Goal: Complete application form

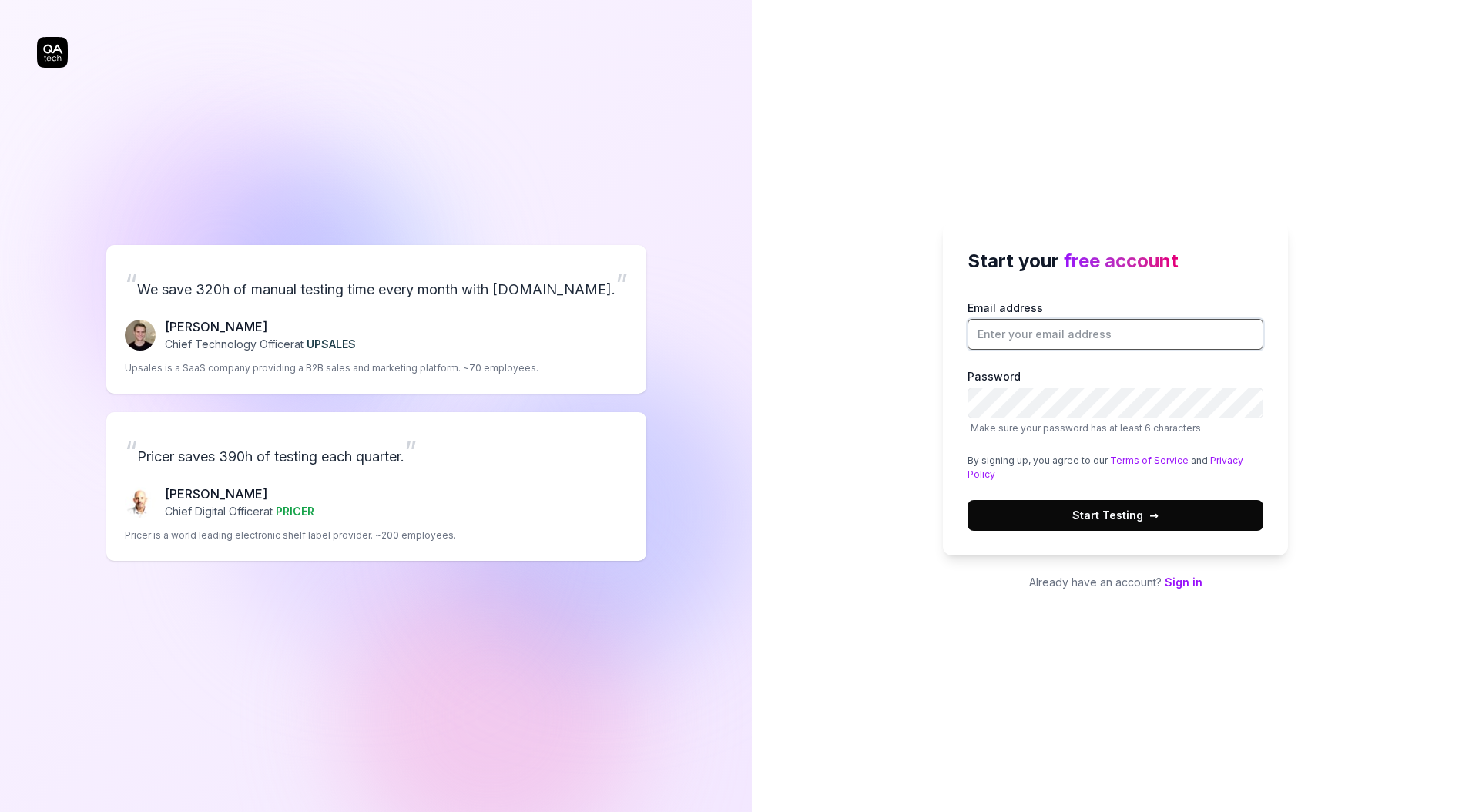
click at [1119, 326] on input "Email address" at bounding box center [1115, 334] width 296 height 31
paste input "[PERSON_NAME][EMAIL_ADDRESS][PERSON_NAME][DOMAIN_NAME]"
type input "[PERSON_NAME][EMAIL_ADDRESS][PERSON_NAME][DOMAIN_NAME]"
click at [1025, 512] on button "Start Testing →" at bounding box center [1115, 515] width 296 height 31
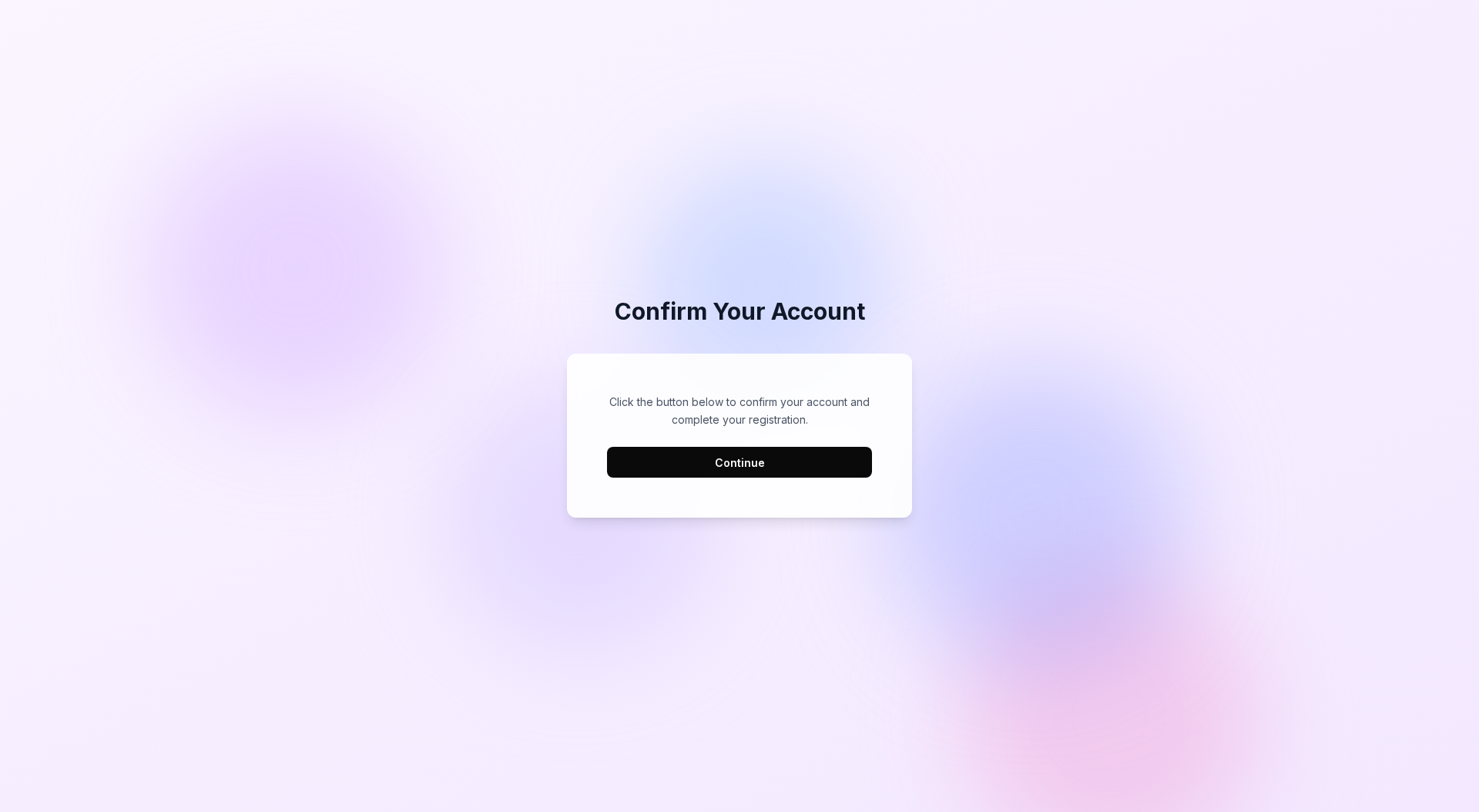
drag, startPoint x: 843, startPoint y: 594, endPoint x: 832, endPoint y: 580, distance: 17.8
click at [842, 593] on div "Confirm Your Account Click the button below to confirm your account and complet…" at bounding box center [739, 406] width 1479 height 812
click at [738, 478] on div "Click the button below to confirm your account and complete your registration. …" at bounding box center [740, 436] width 315 height 134
click at [740, 474] on button "Continue" at bounding box center [740, 463] width 265 height 31
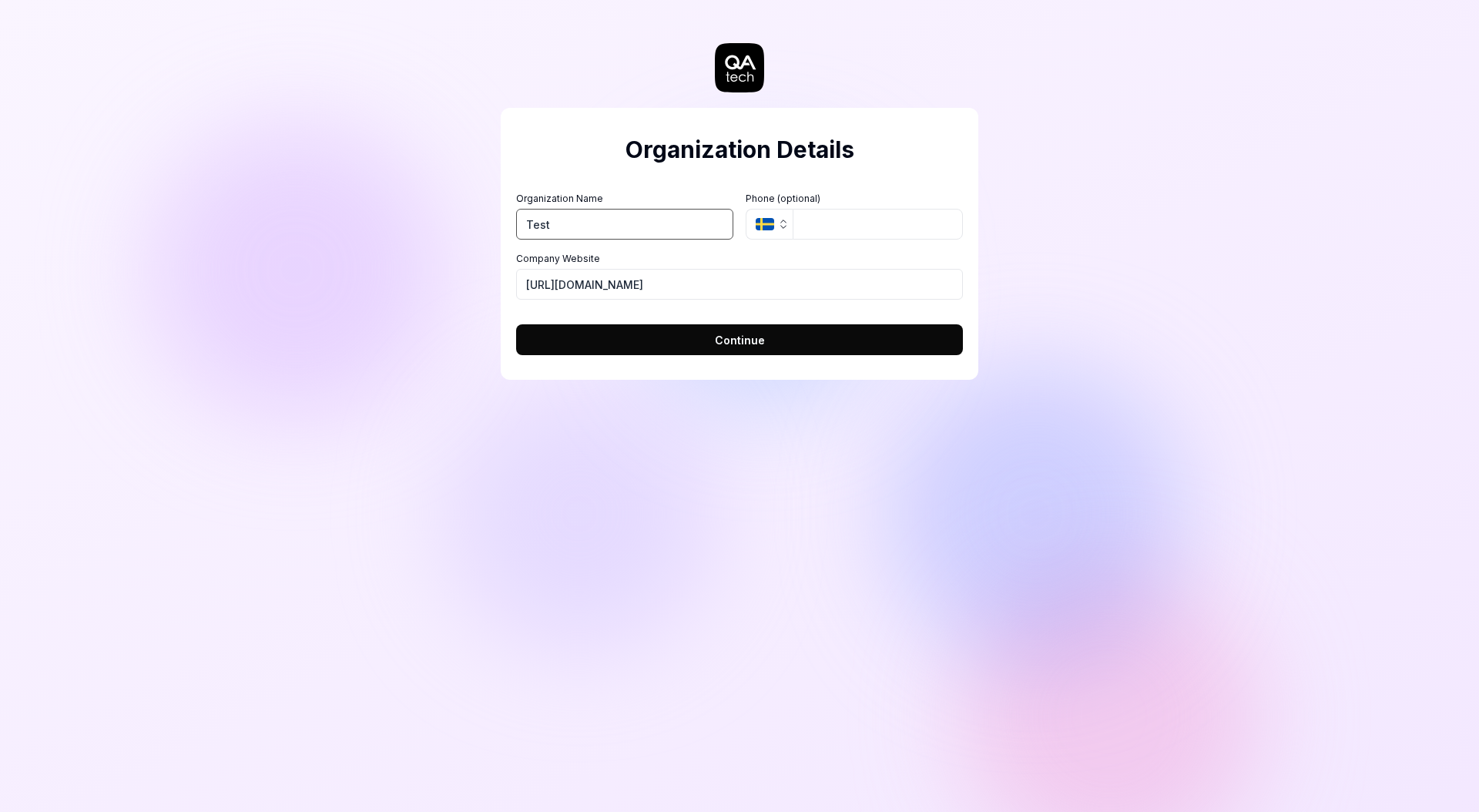
type input "Test"
click at [772, 354] on button "Continue" at bounding box center [740, 340] width 447 height 31
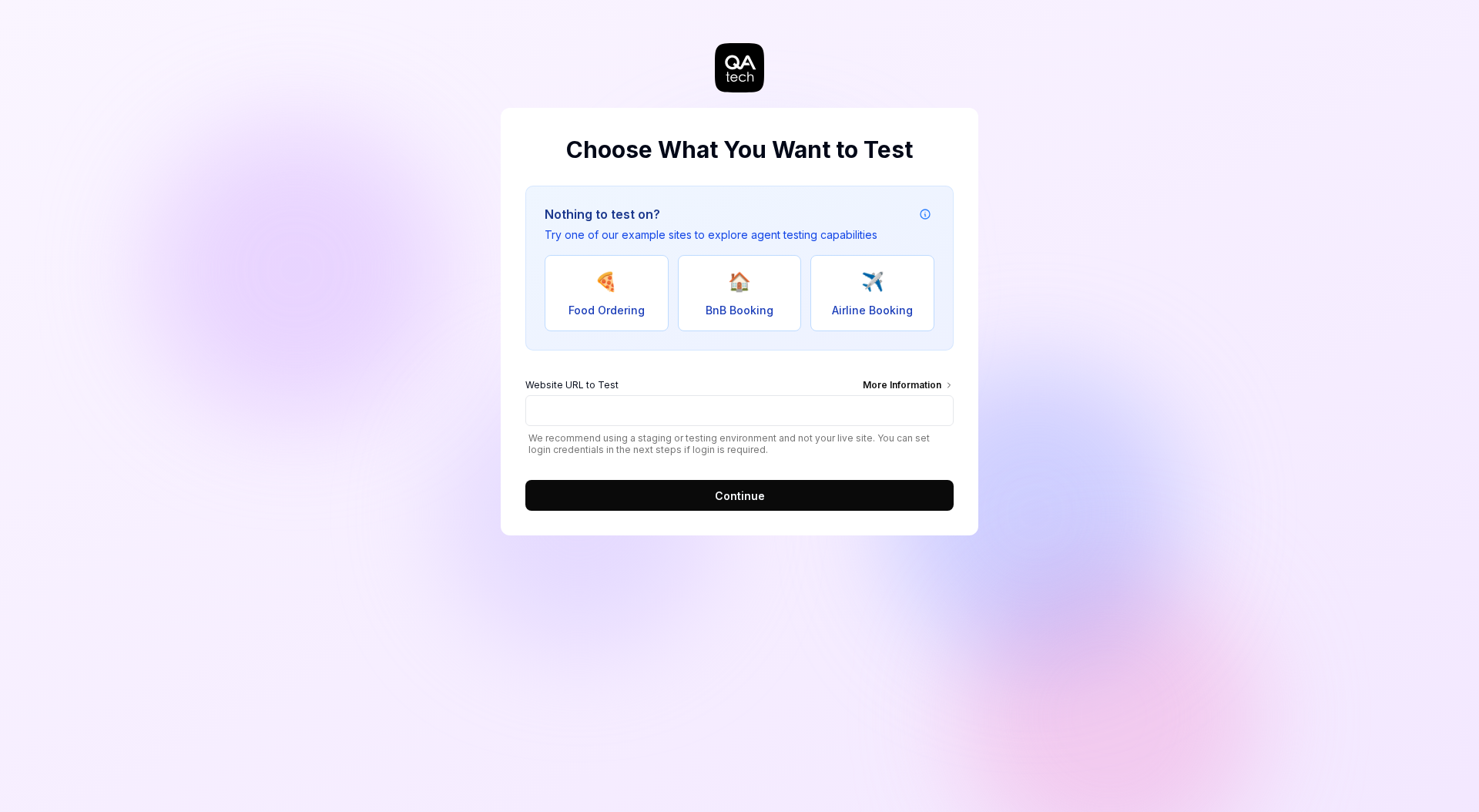
click at [828, 295] on button "✈️ Airline Booking" at bounding box center [871, 293] width 124 height 76
type input "[URL][DOMAIN_NAME]"
click at [889, 302] on span "Airline Booking" at bounding box center [872, 310] width 81 height 16
click at [843, 478] on form "Website URL to Test More Information [URL][DOMAIN_NAME] We recommend using a st…" at bounding box center [739, 440] width 428 height 142
click at [802, 496] on button "Continue" at bounding box center [739, 495] width 428 height 31
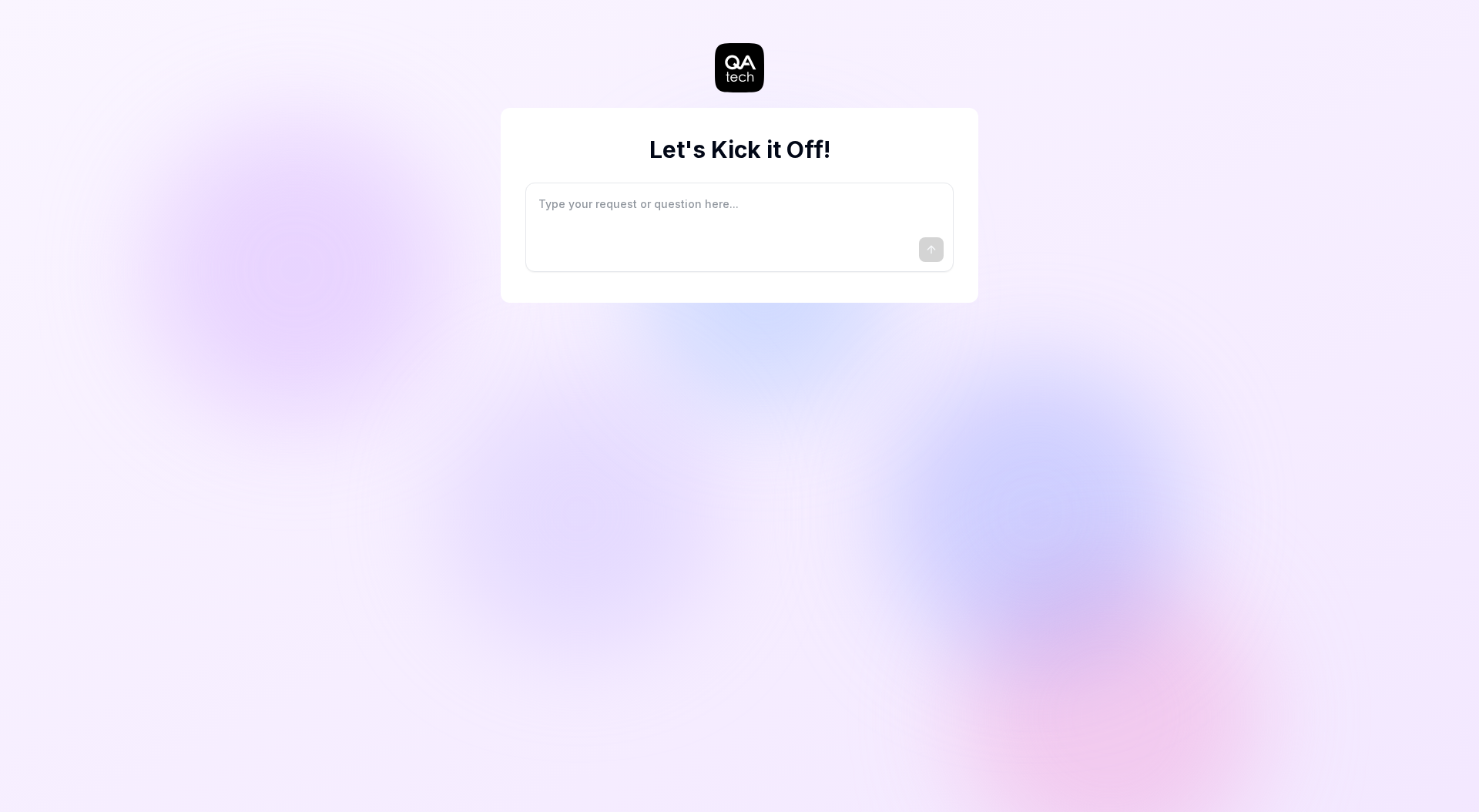
type textarea "*"
type textarea "I"
type textarea "*"
type textarea "I"
type textarea "*"
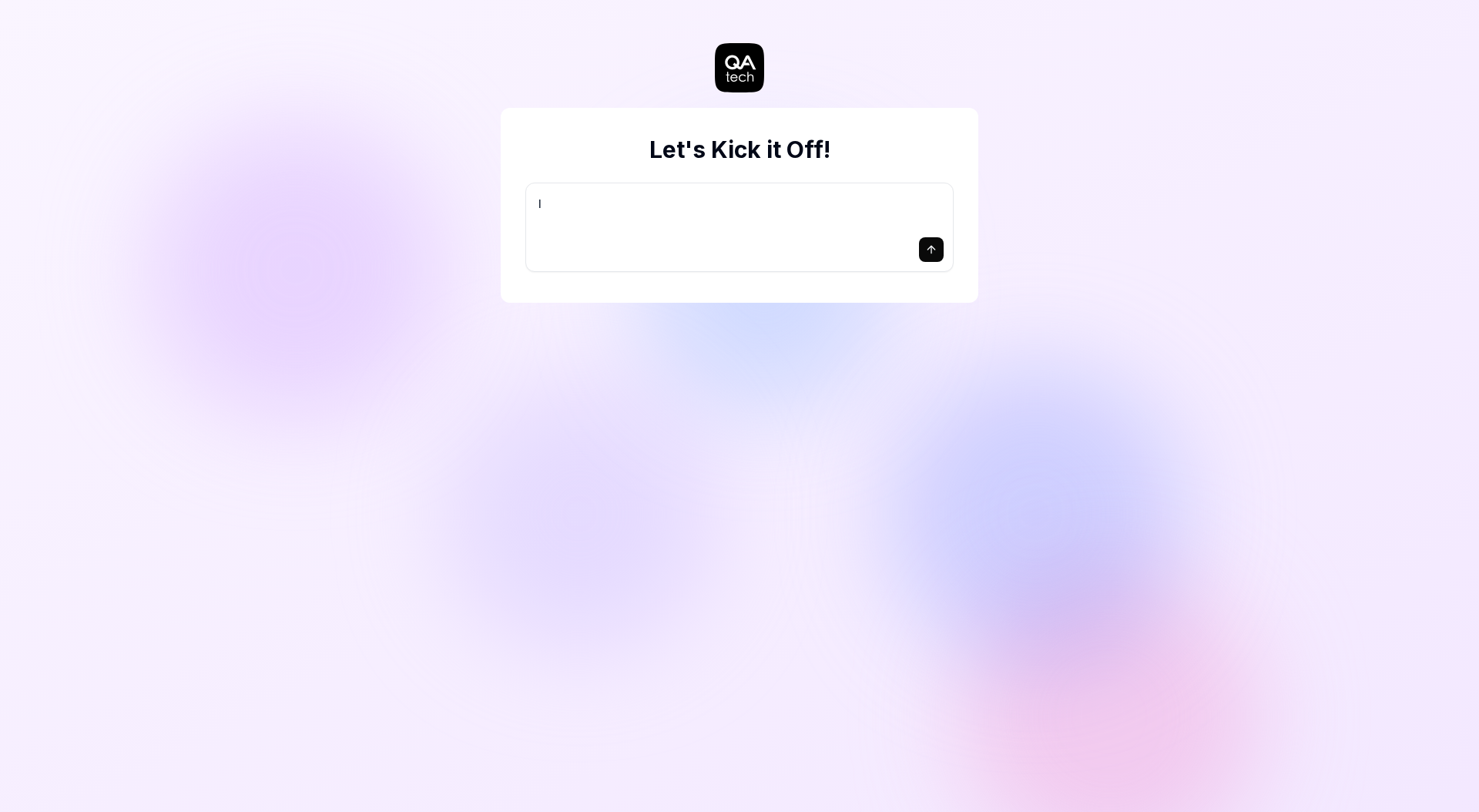
type textarea "I w"
type textarea "*"
type textarea "I wa"
type textarea "*"
type textarea "I wan"
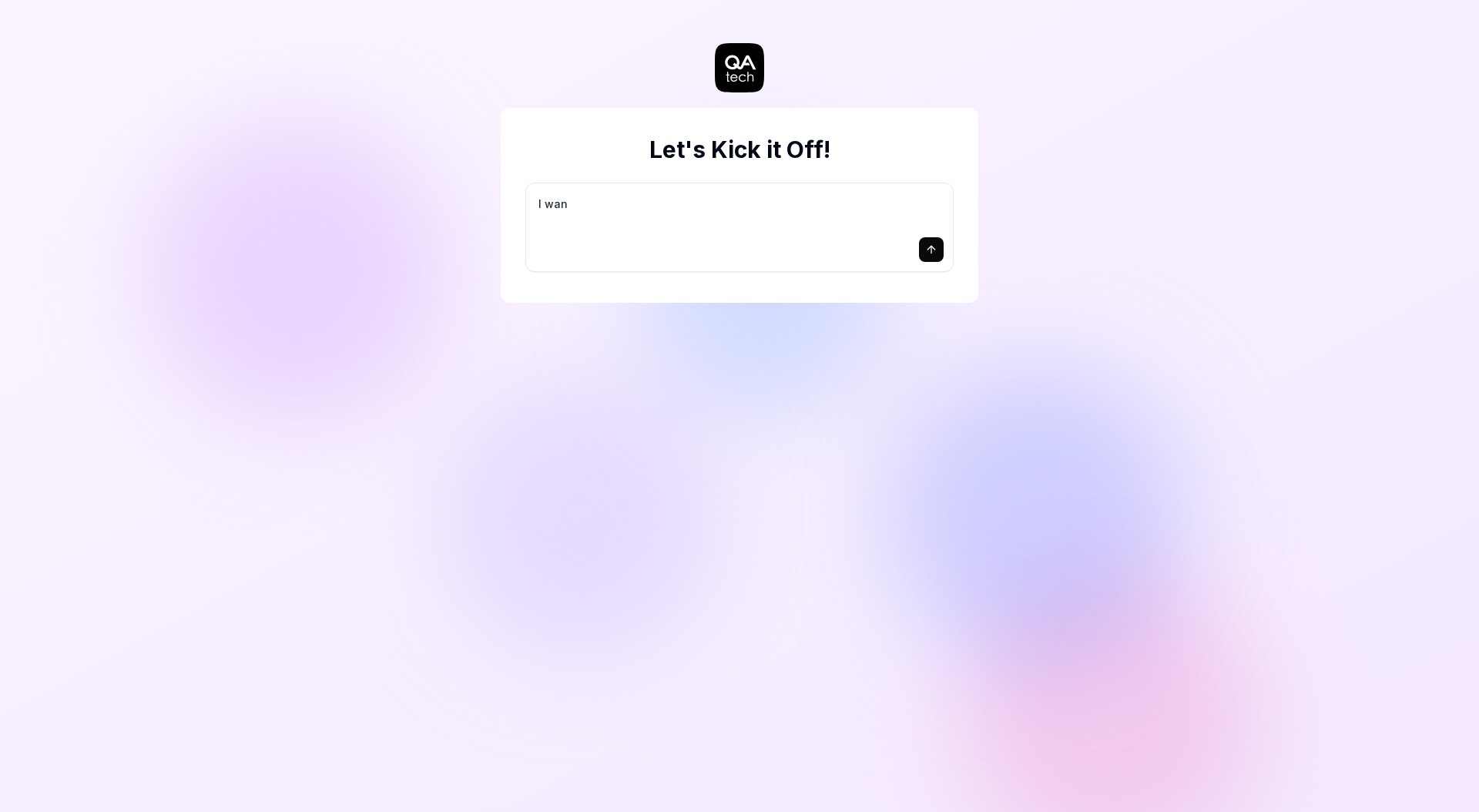
type textarea "*"
type textarea "I want"
type textarea "*"
type textarea "I want"
type textarea "*"
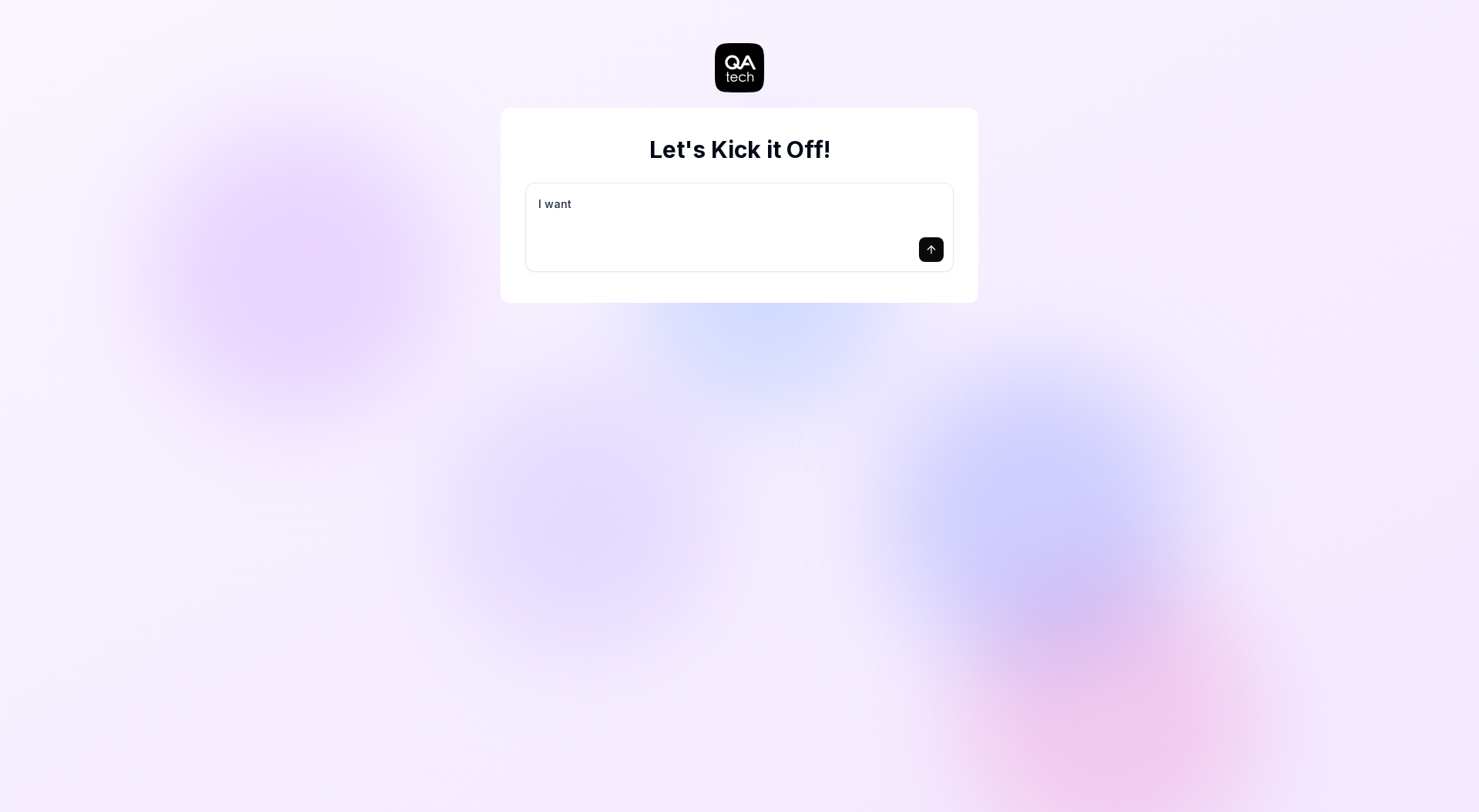
type textarea "I want a"
type textarea "*"
type textarea "I want a"
type textarea "*"
type textarea "I want a g"
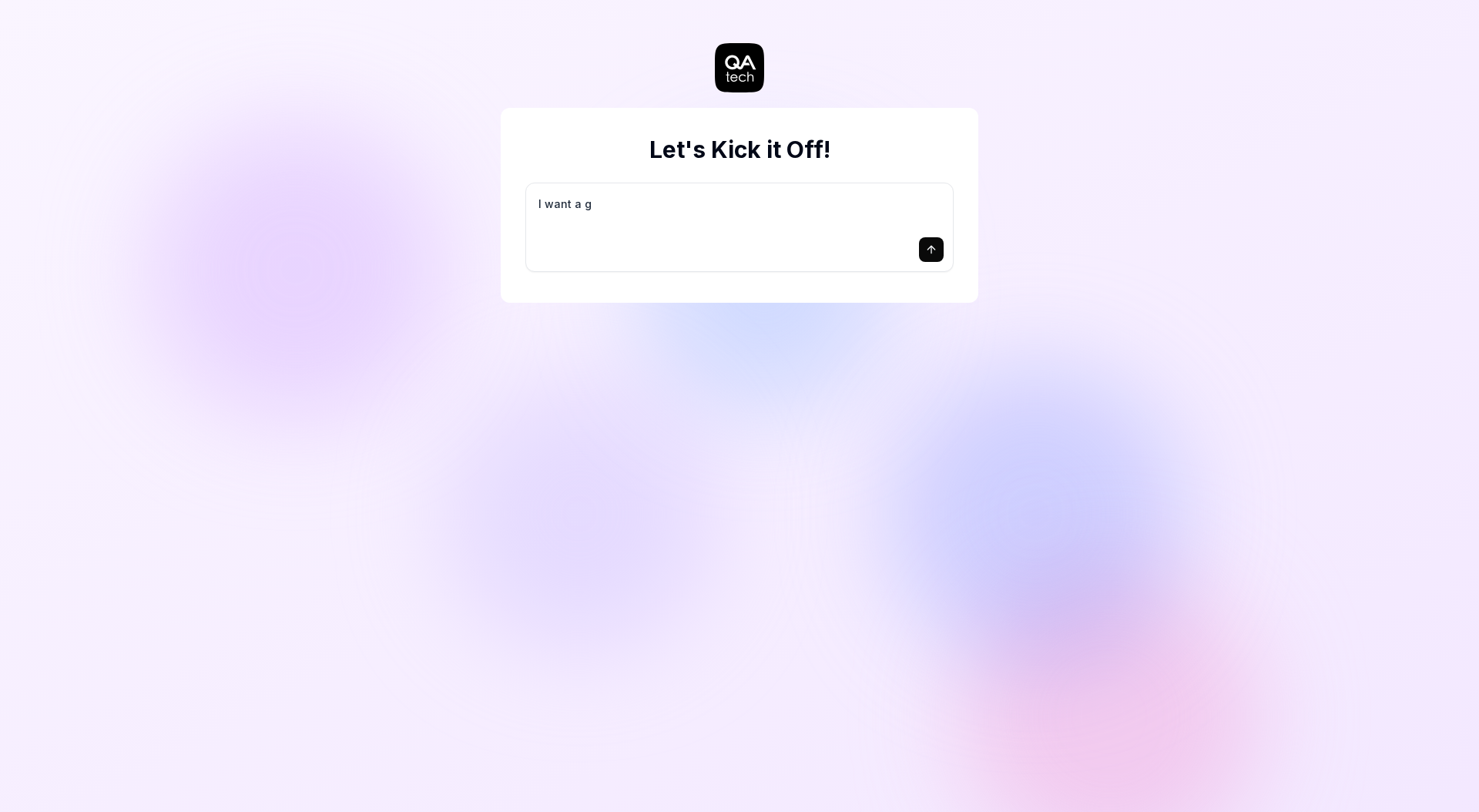
type textarea "*"
type textarea "I want a go"
type textarea "*"
type textarea "I want a goo"
type textarea "*"
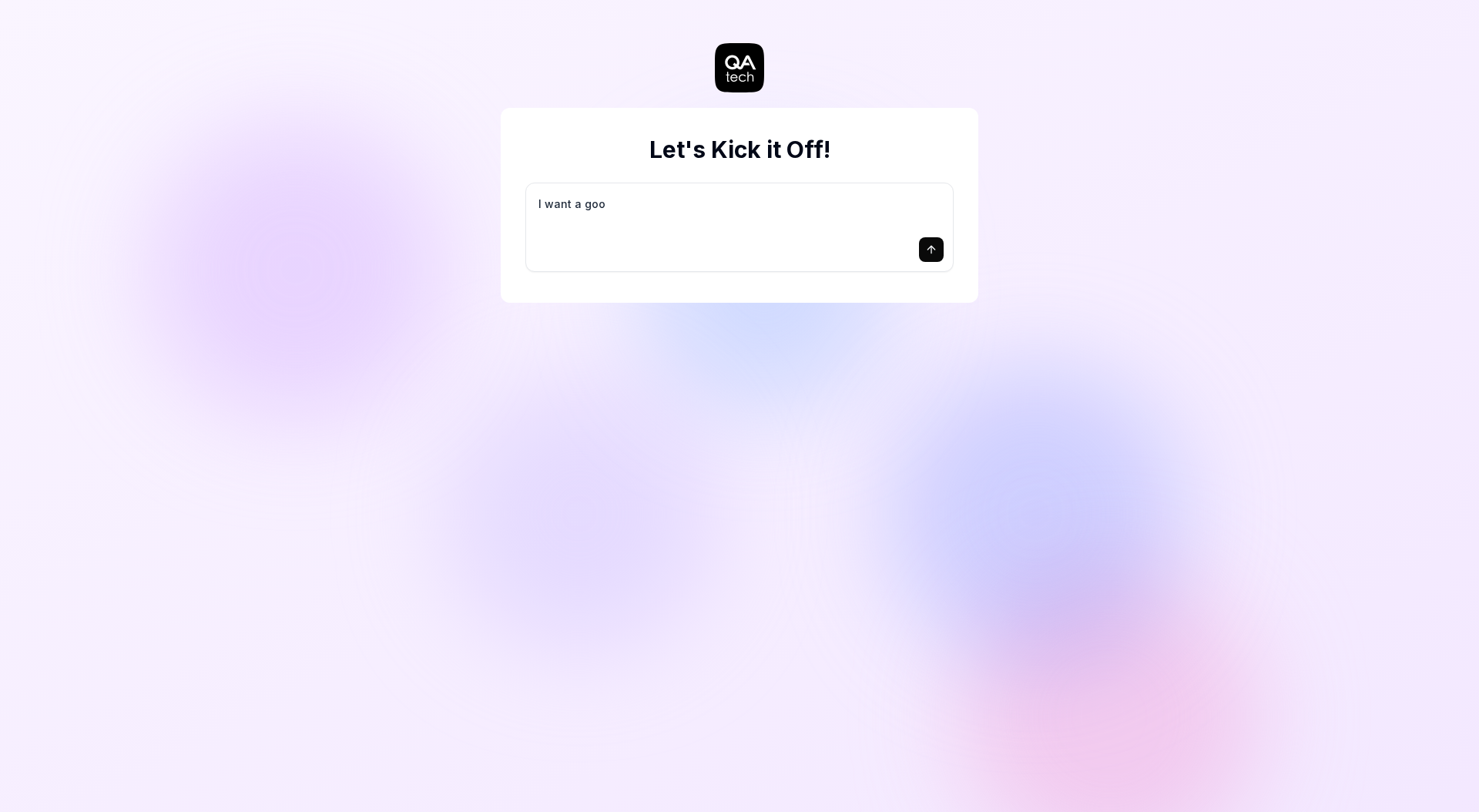
type textarea "I want a good"
type textarea "*"
type textarea "I want a good"
type textarea "*"
type textarea "I want a good t"
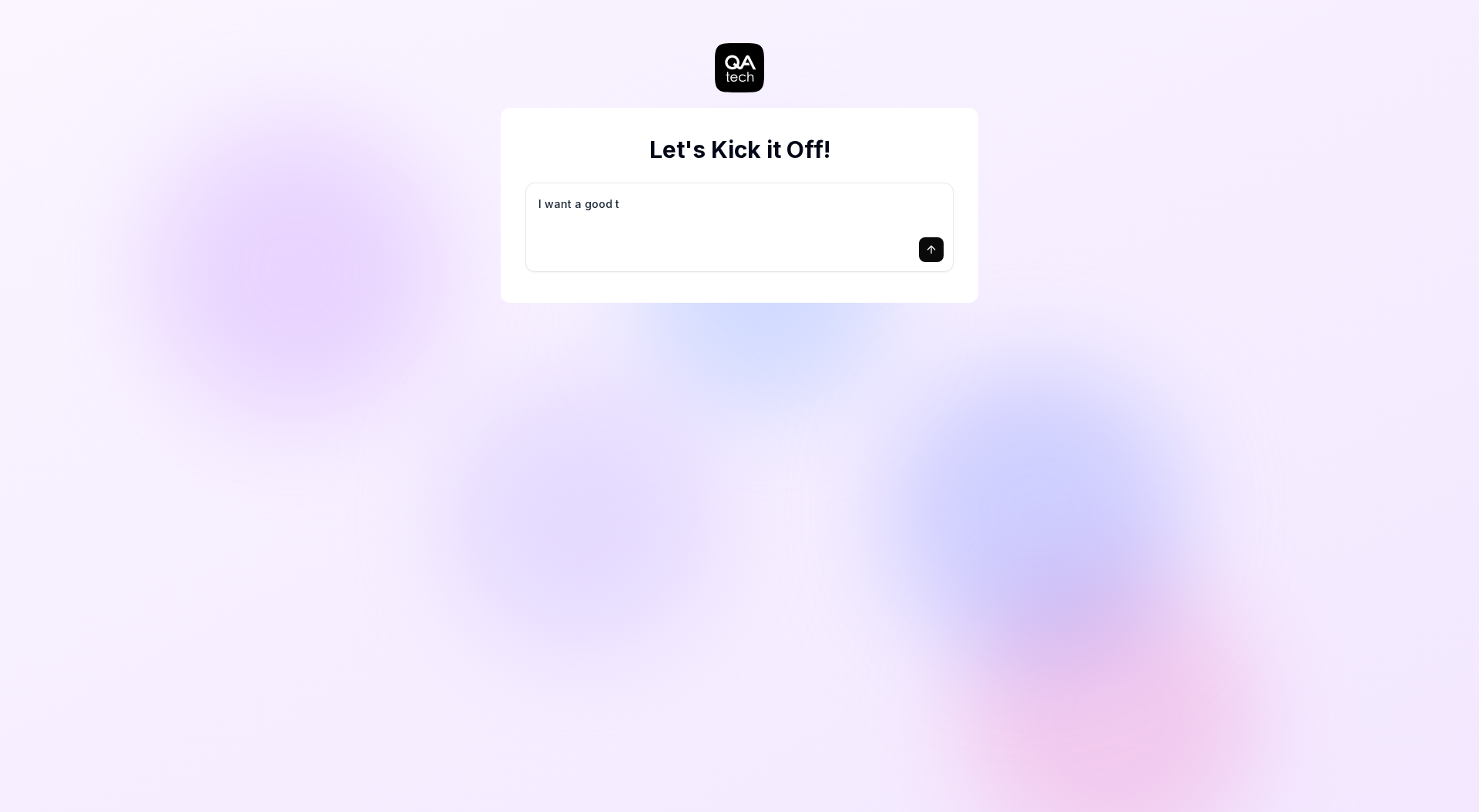
type textarea "*"
type textarea "I want a good te"
type textarea "*"
type textarea "I want a good tes"
type textarea "*"
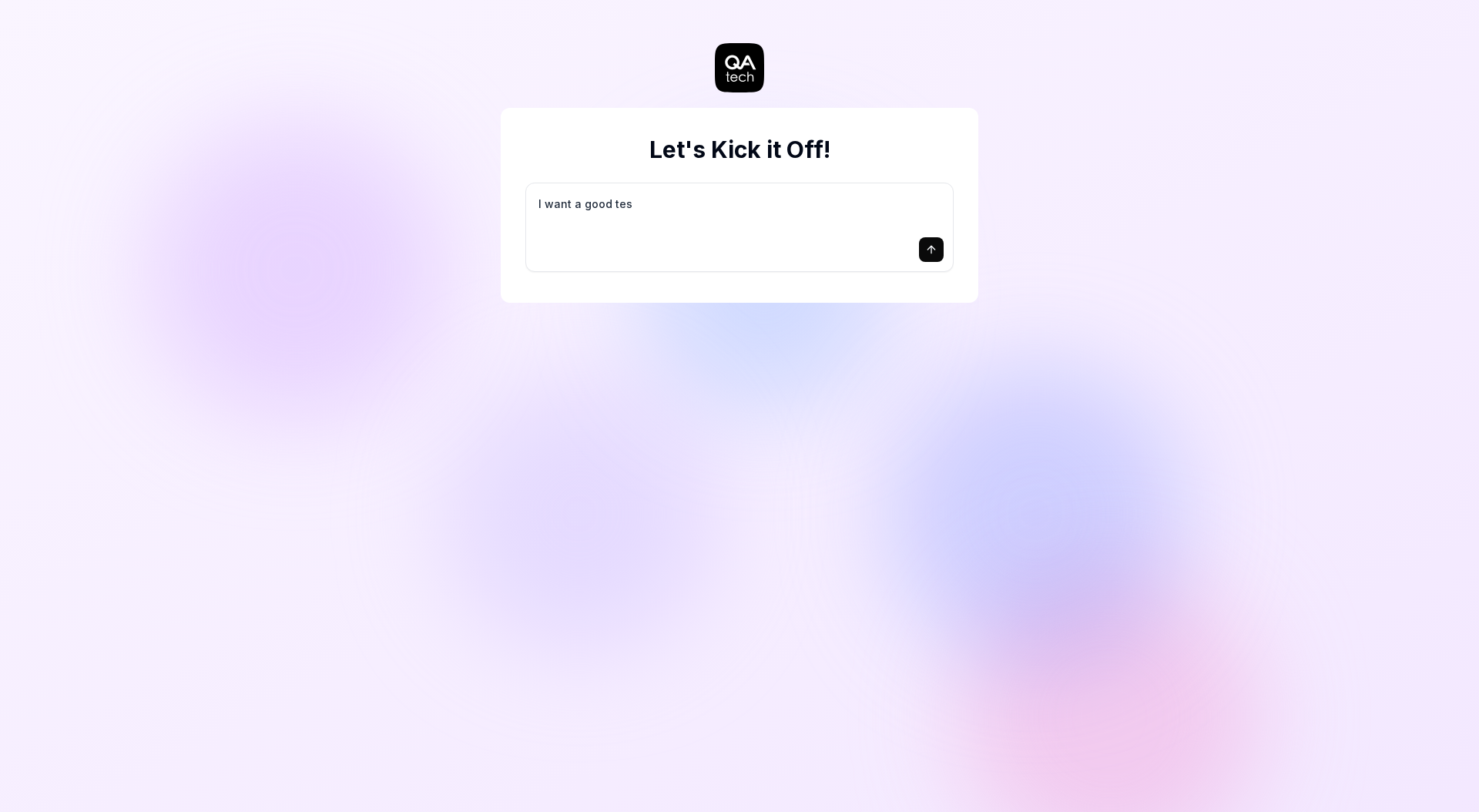
type textarea "I want a good test"
type textarea "*"
type textarea "I want a good test"
type textarea "*"
type textarea "I want a good test s"
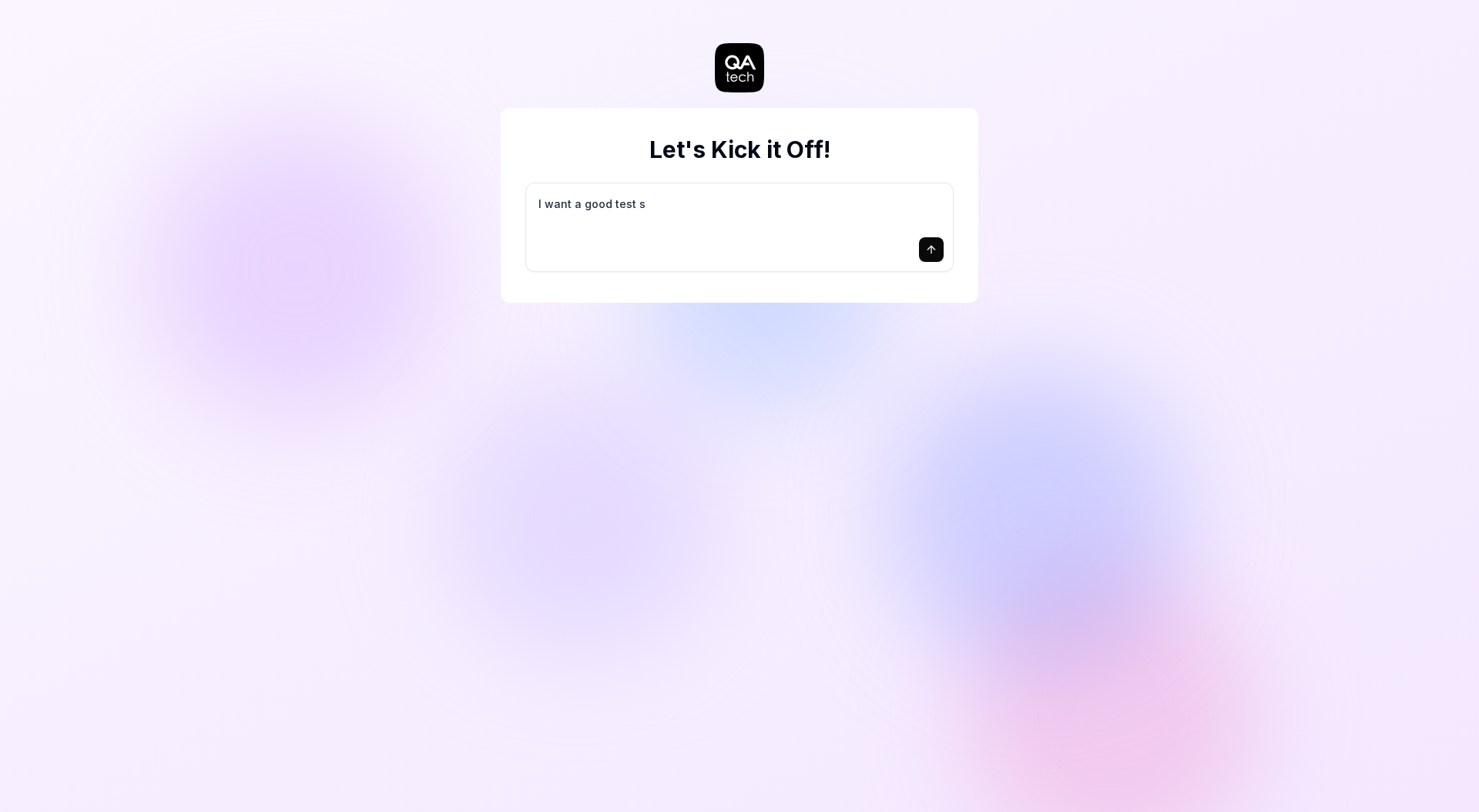
type textarea "*"
type textarea "I want a good test se"
type textarea "*"
type textarea "I want a good test set"
type textarea "*"
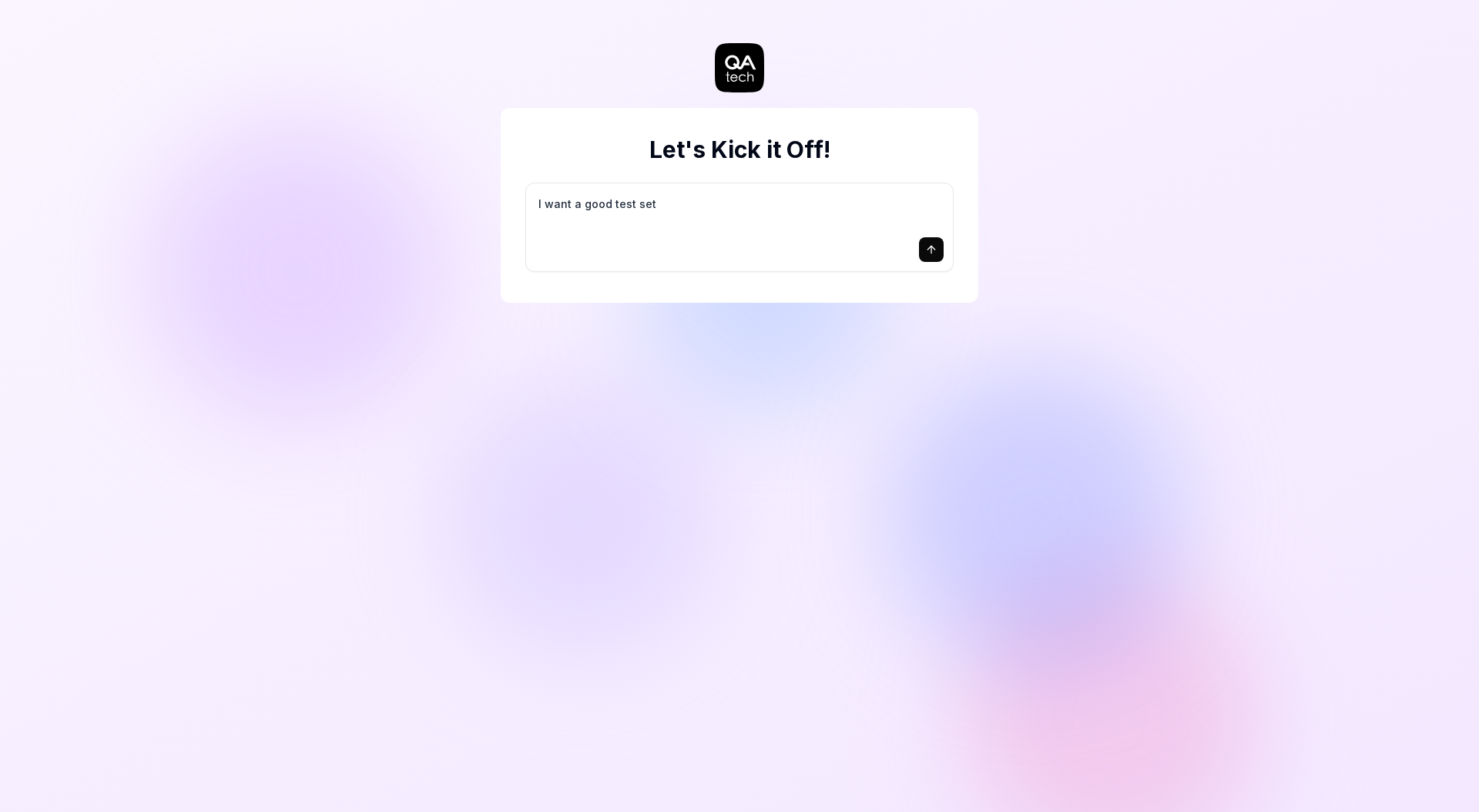
type textarea "I want a good test setu"
type textarea "*"
type textarea "I want a good test setup"
type textarea "*"
type textarea "I want a good test setup"
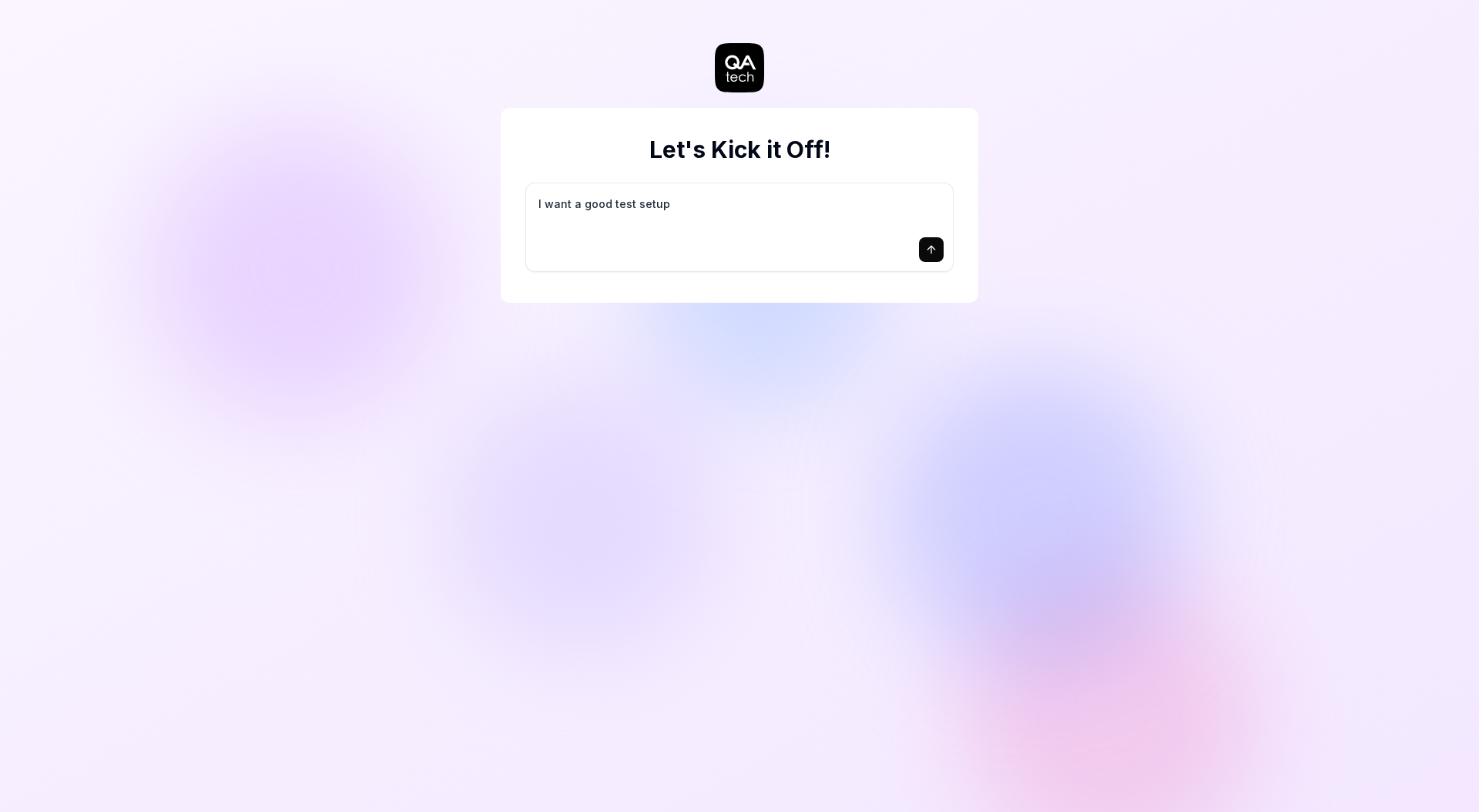
type textarea "*"
type textarea "I want a good test setup f"
type textarea "*"
type textarea "I want a good test setup fo"
type textarea "*"
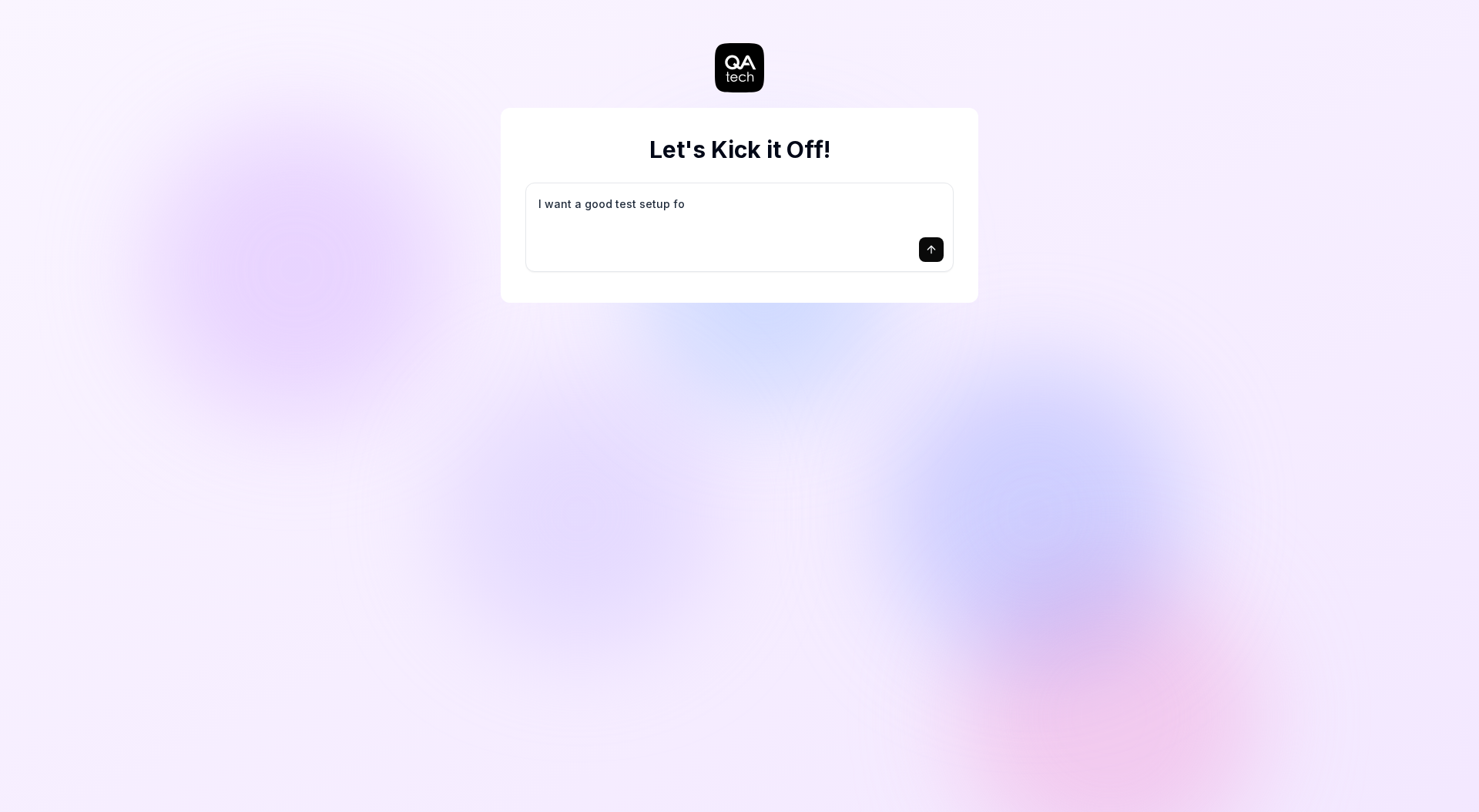
type textarea "I want a good test setup for"
type textarea "*"
type textarea "I want a good test setup for"
type textarea "*"
type textarea "I want a good test setup for m"
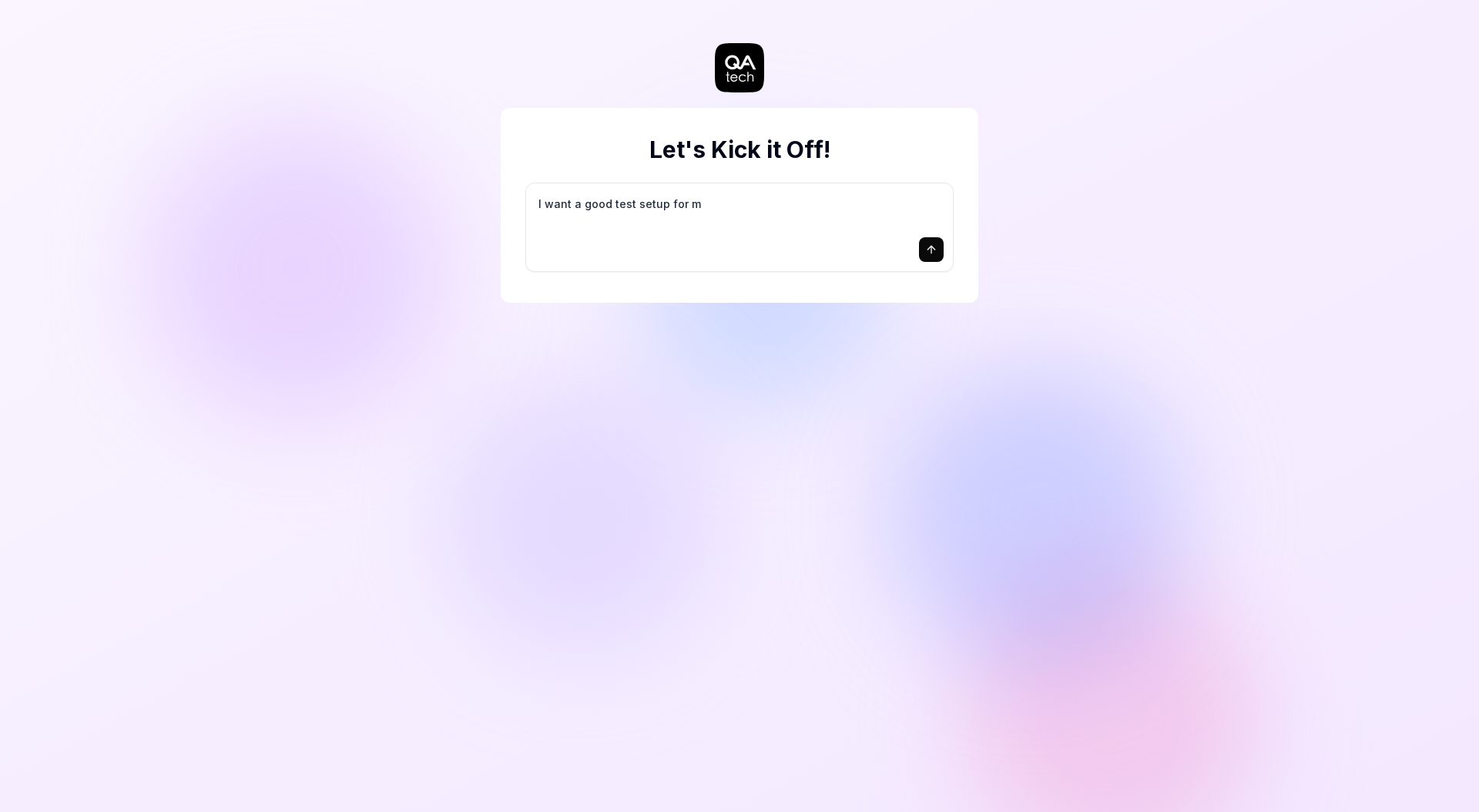
type textarea "*"
type textarea "I want a good test setup for my"
type textarea "*"
type textarea "I want a good test setup for my"
type textarea "*"
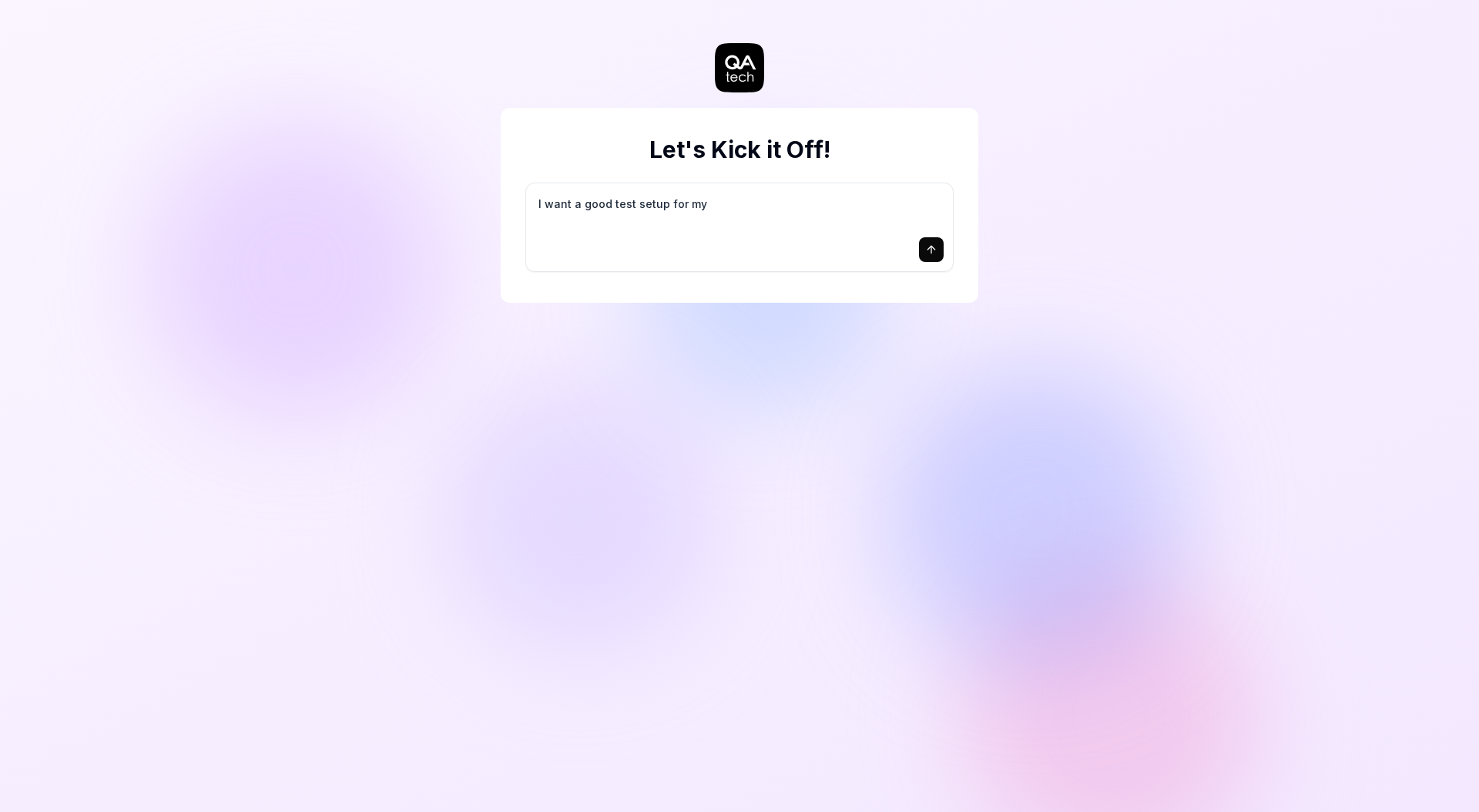
type textarea "I want a good test setup for my s"
type textarea "*"
type textarea "I want a good test setup for my si"
type textarea "*"
type textarea "I want a good test setup for my sit"
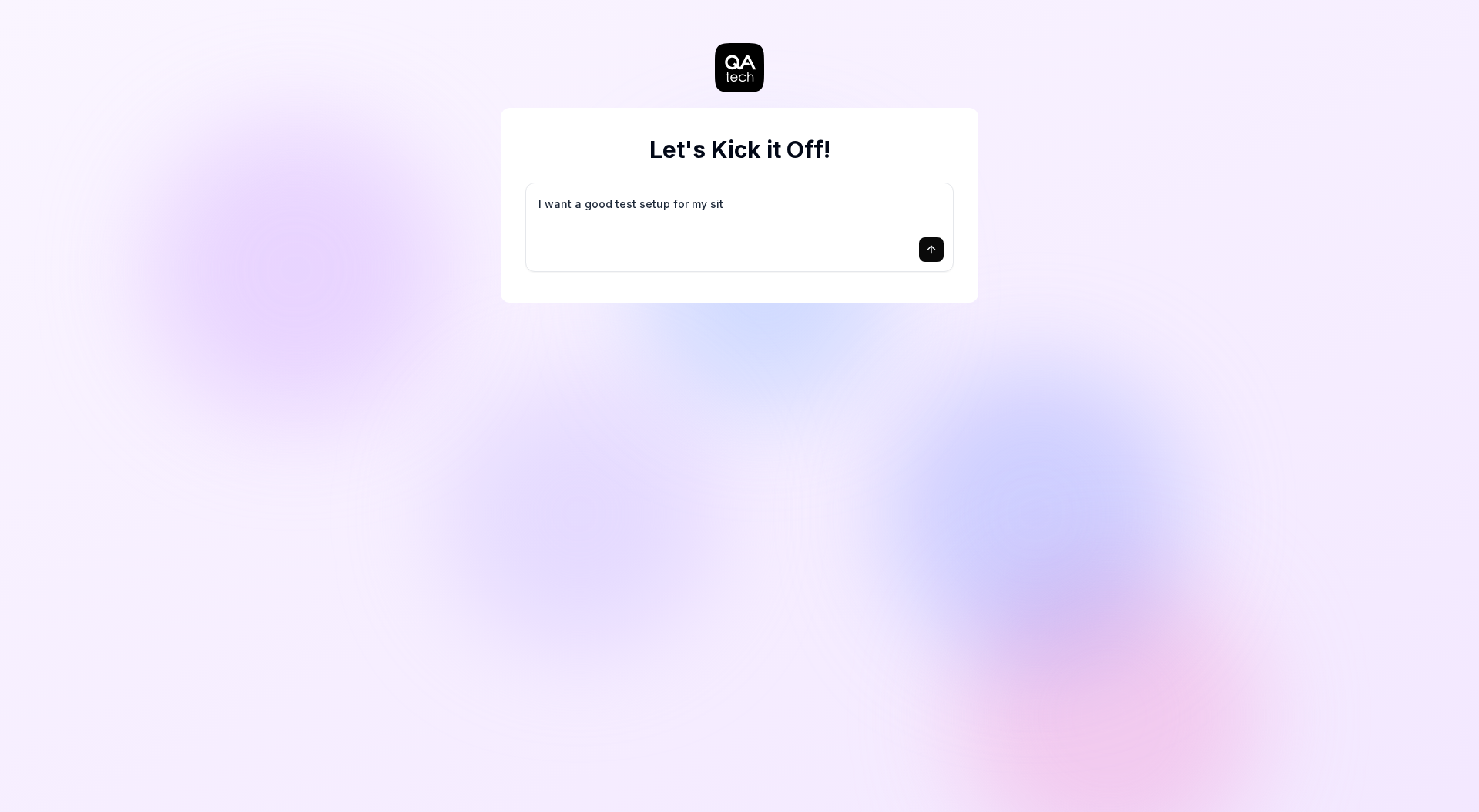
type textarea "*"
type textarea "I want a good test setup for my site"
type textarea "*"
type textarea "I want a good test setup for my site"
type textarea "*"
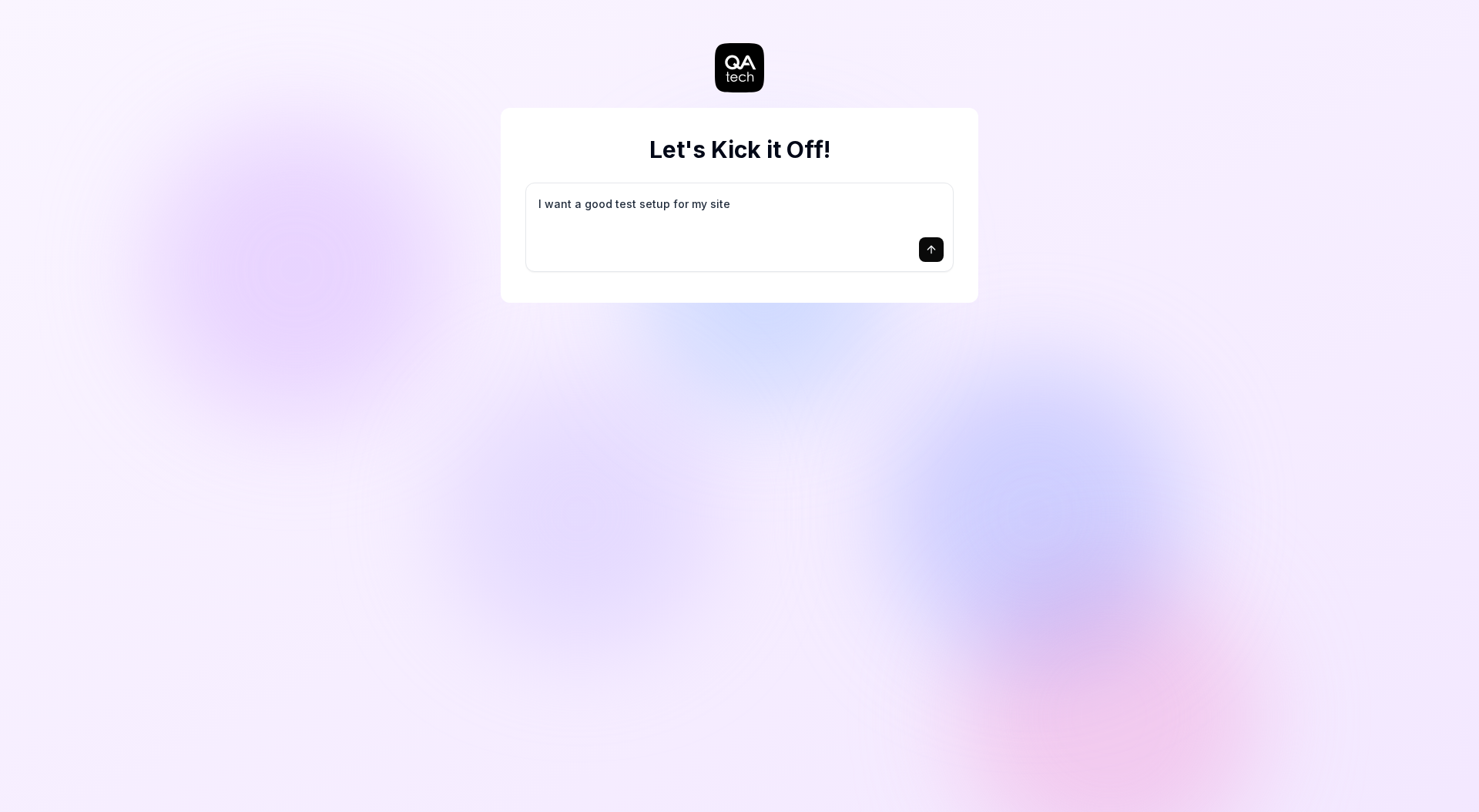
type textarea "I want a good test setup for my site -"
type textarea "*"
type textarea "I want a good test setup for my site -"
type textarea "*"
type textarea "I want a good test setup for my site - h"
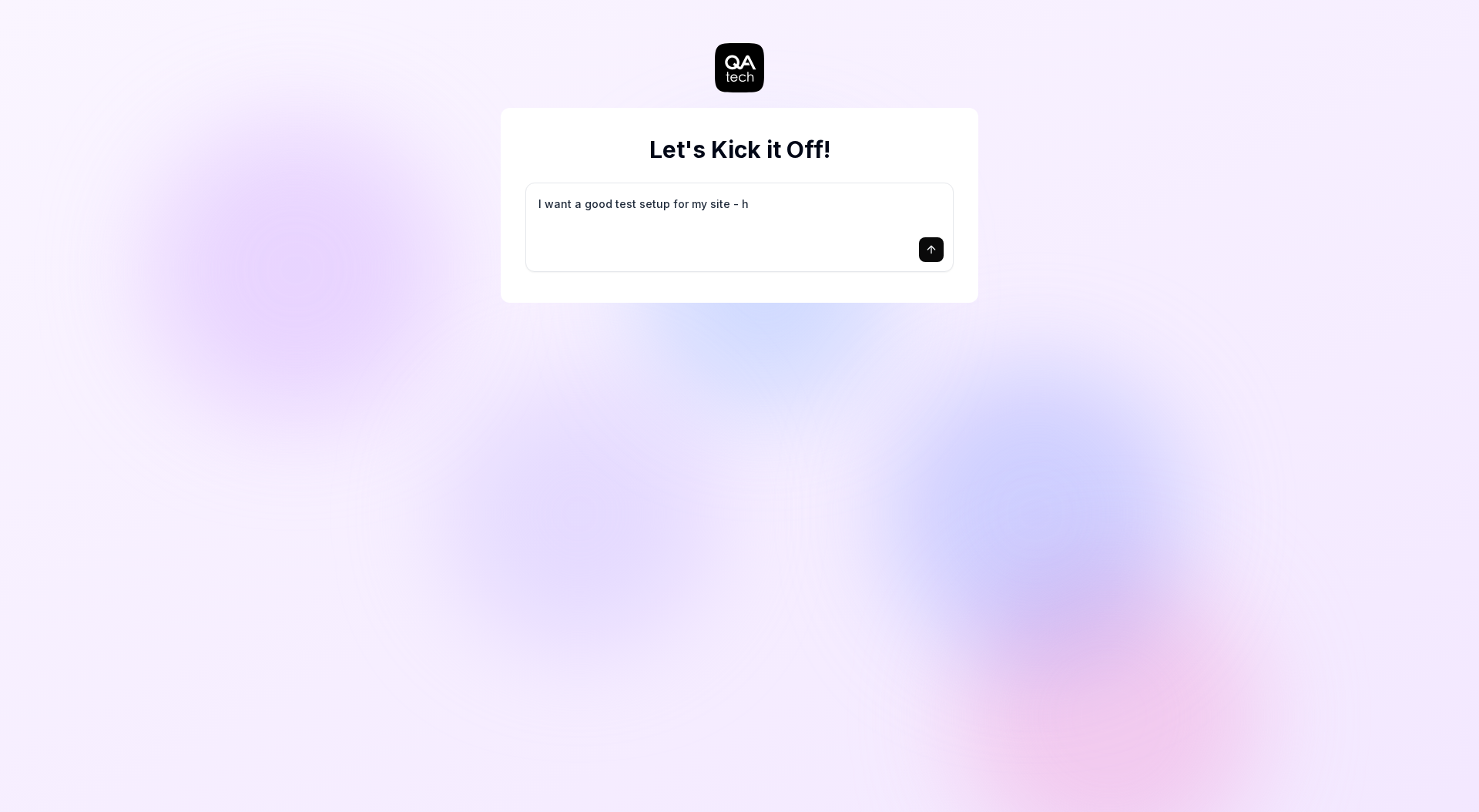
type textarea "*"
type textarea "I want a good test setup for my site - he"
type textarea "*"
type textarea "I want a good test setup for my site - hel"
type textarea "*"
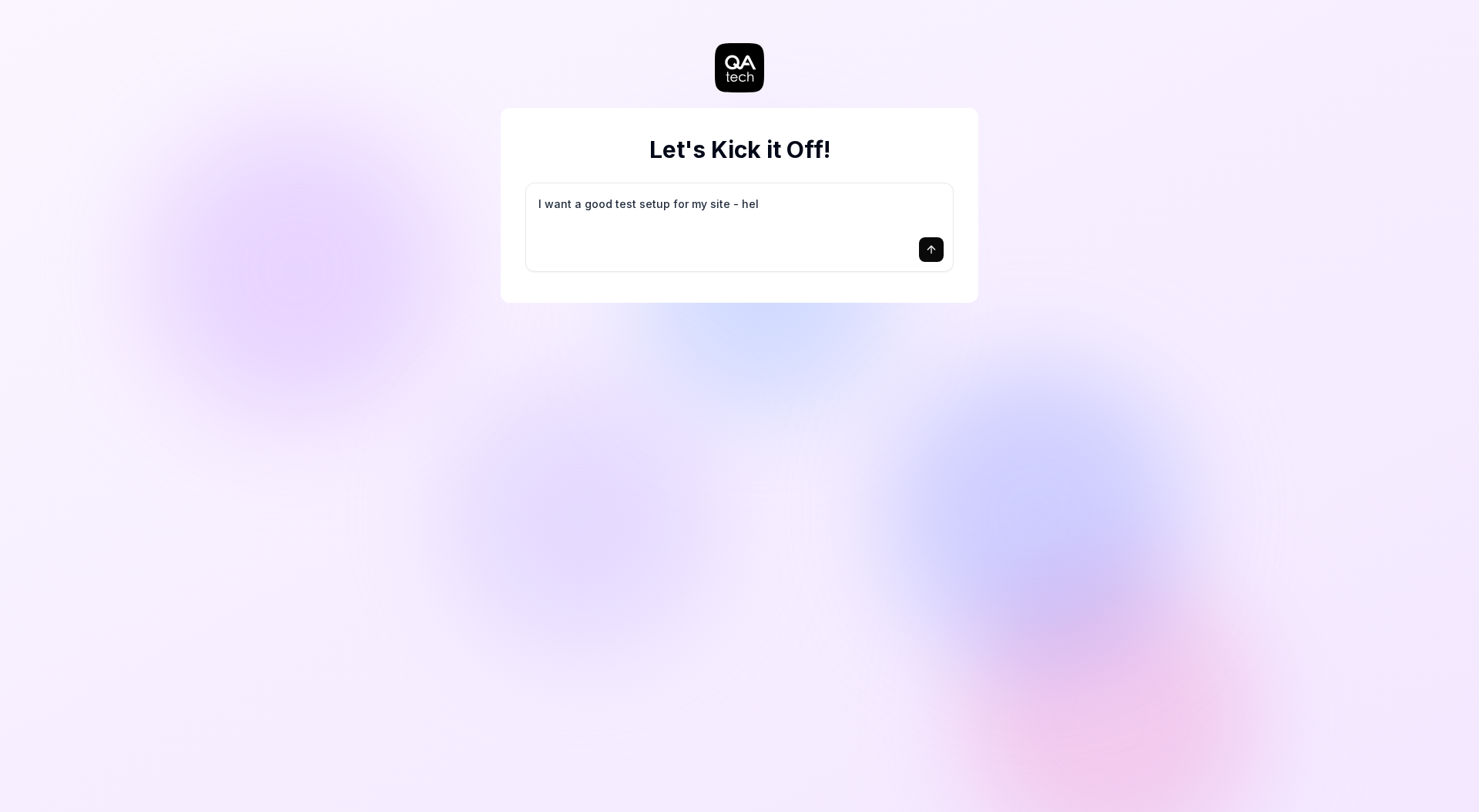
type textarea "I want a good test setup for my site - help"
type textarea "*"
type textarea "I want a good test setup for my site - help"
type textarea "*"
type textarea "I want a good test setup for my site - help m"
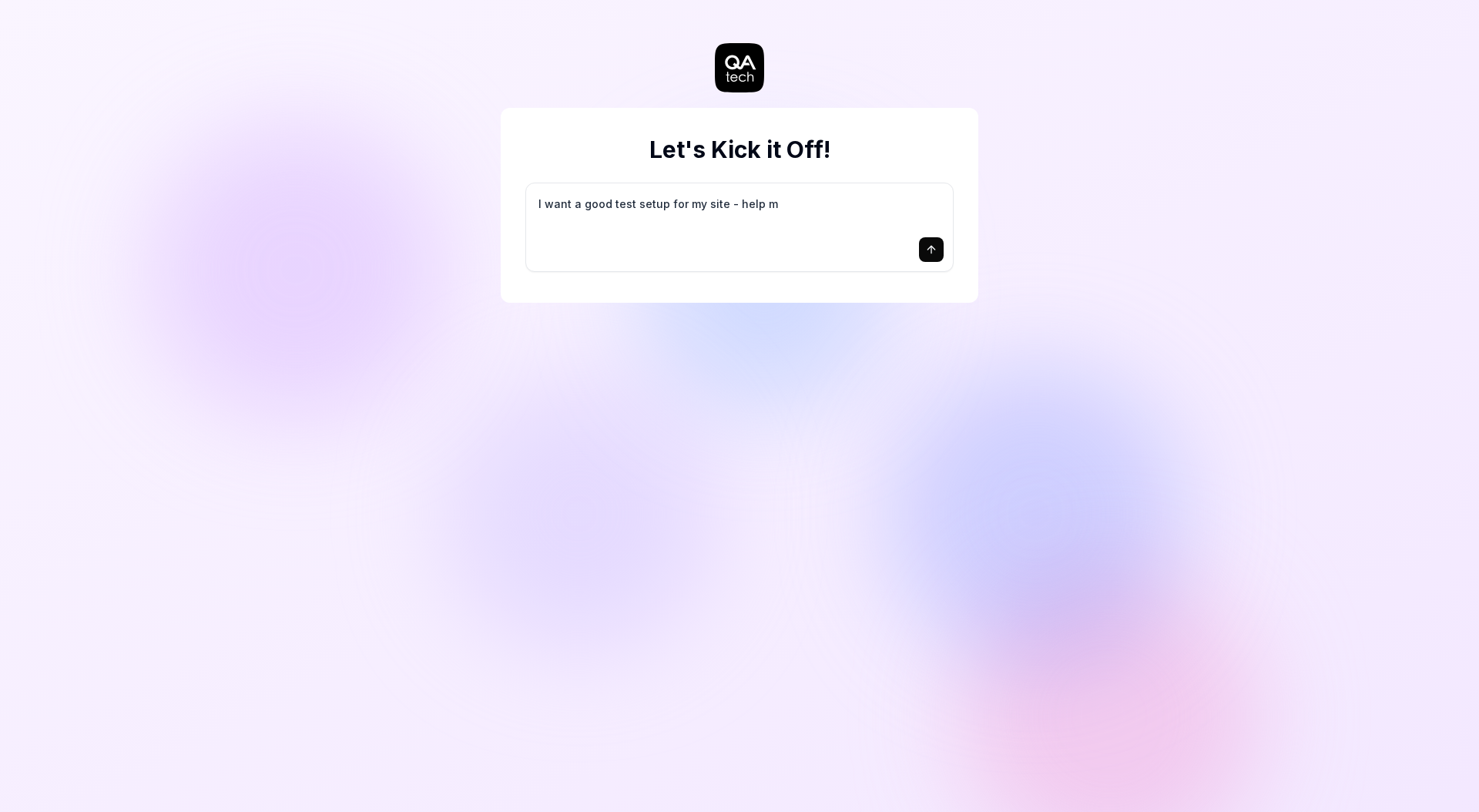
type textarea "*"
type textarea "I want a good test setup for my site - help me"
type textarea "*"
type textarea "I want a good test setup for my site - help me"
type textarea "*"
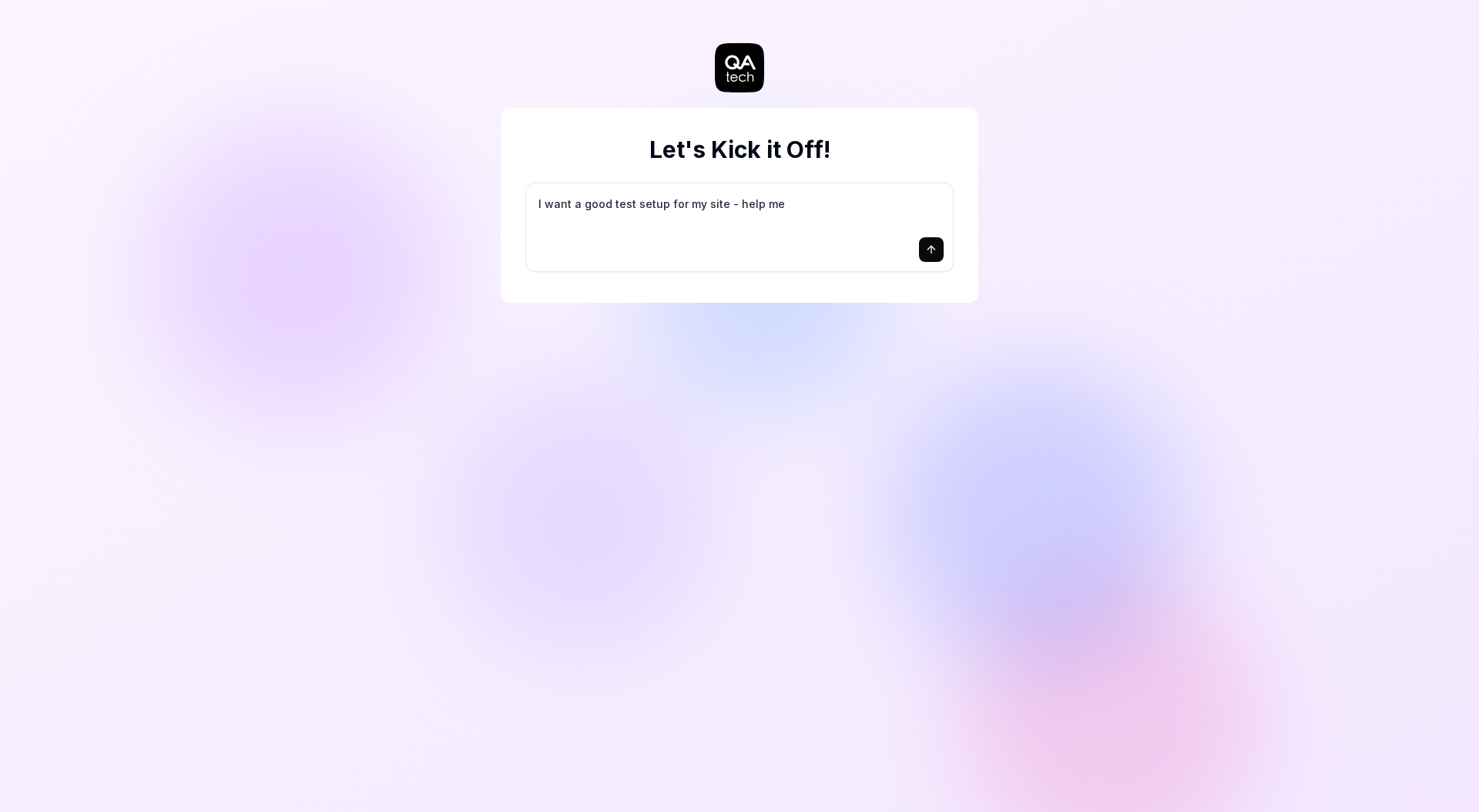
type textarea "I want a good test setup for my site - help me c"
type textarea "*"
type textarea "I want a good test setup for my site - help me cr"
type textarea "*"
type textarea "I want a good test setup for my site - help me cre"
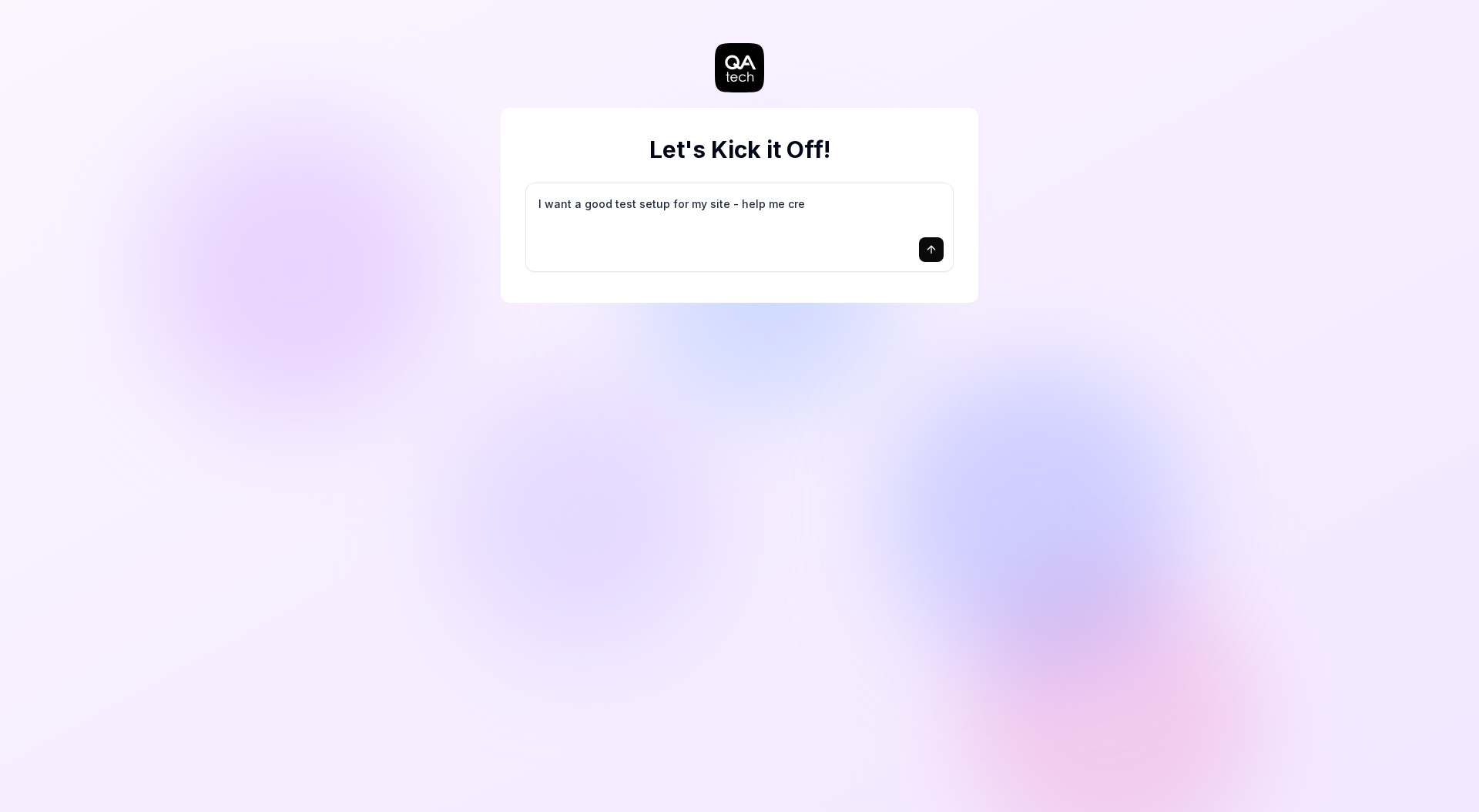
type textarea "*"
type textarea "I want a good test setup for my site - help me crea"
type textarea "*"
type textarea "I want a good test setup for my site - help me creat"
type textarea "*"
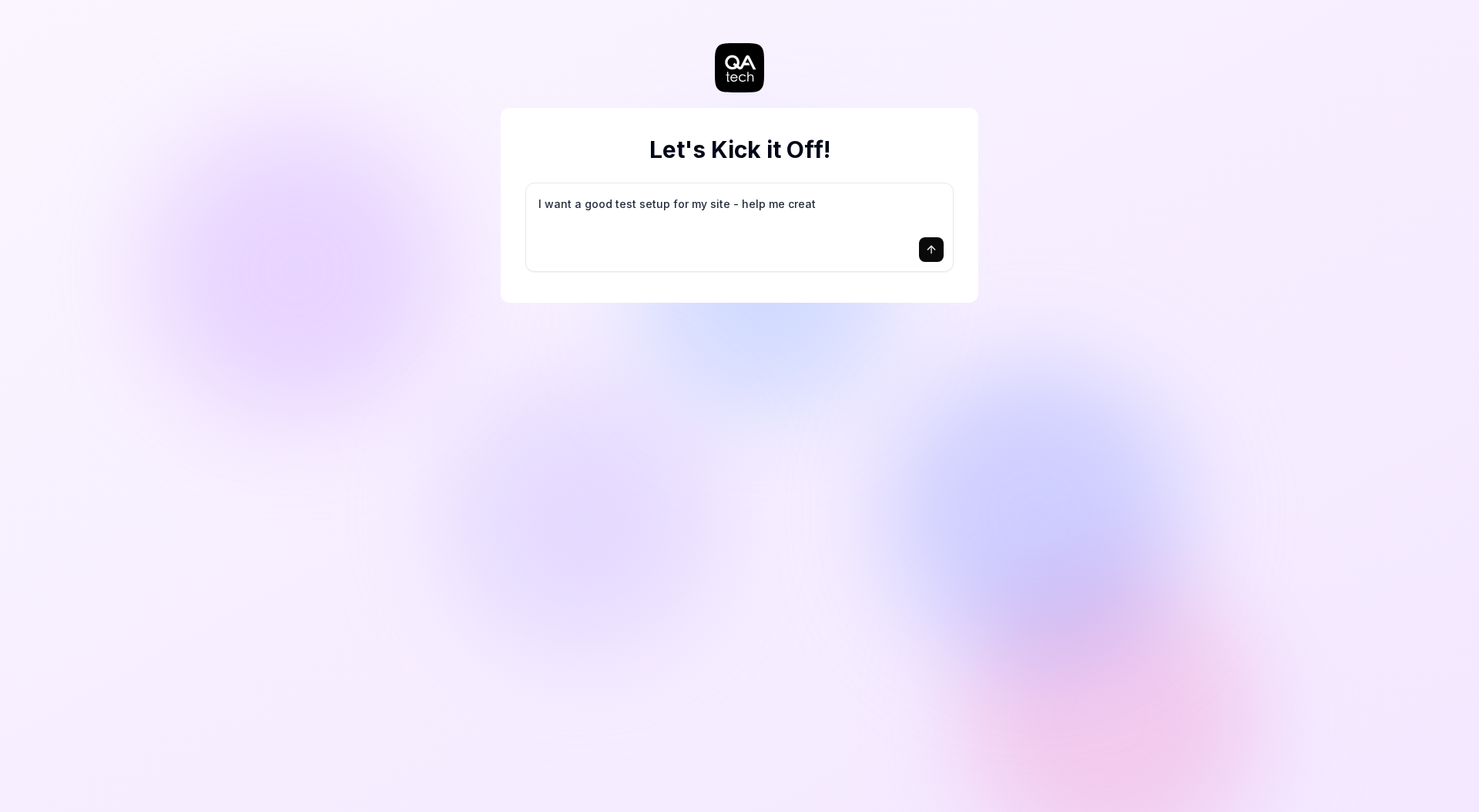
type textarea "I want a good test setup for my site - help me create"
type textarea "*"
type textarea "I want a good test setup for my site - help me create"
type textarea "*"
type textarea "I want a good test setup for my site - help me create t"
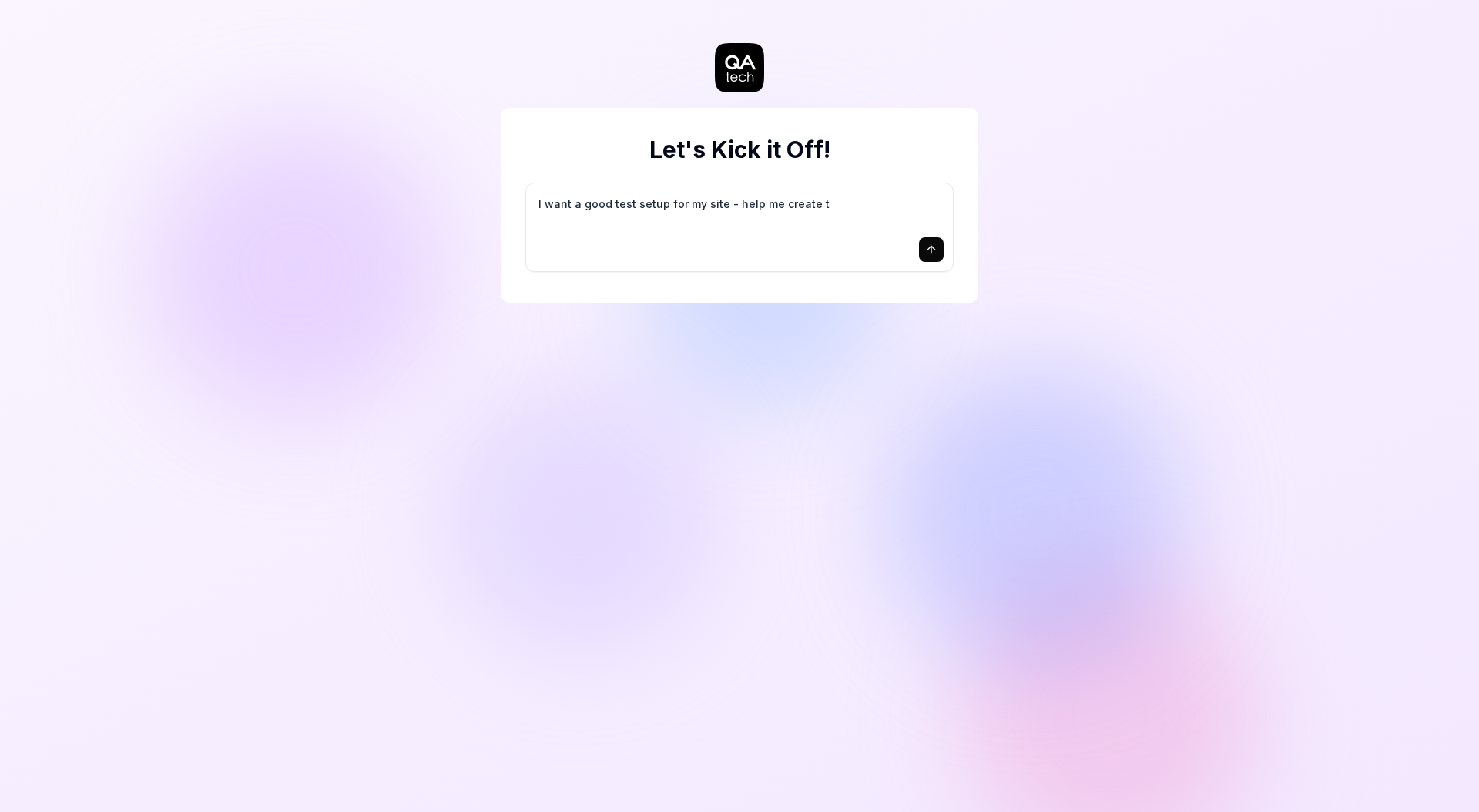
type textarea "*"
type textarea "I want a good test setup for my site - help me create th"
type textarea "*"
type textarea "I want a good test setup for my site - help me create the"
type textarea "*"
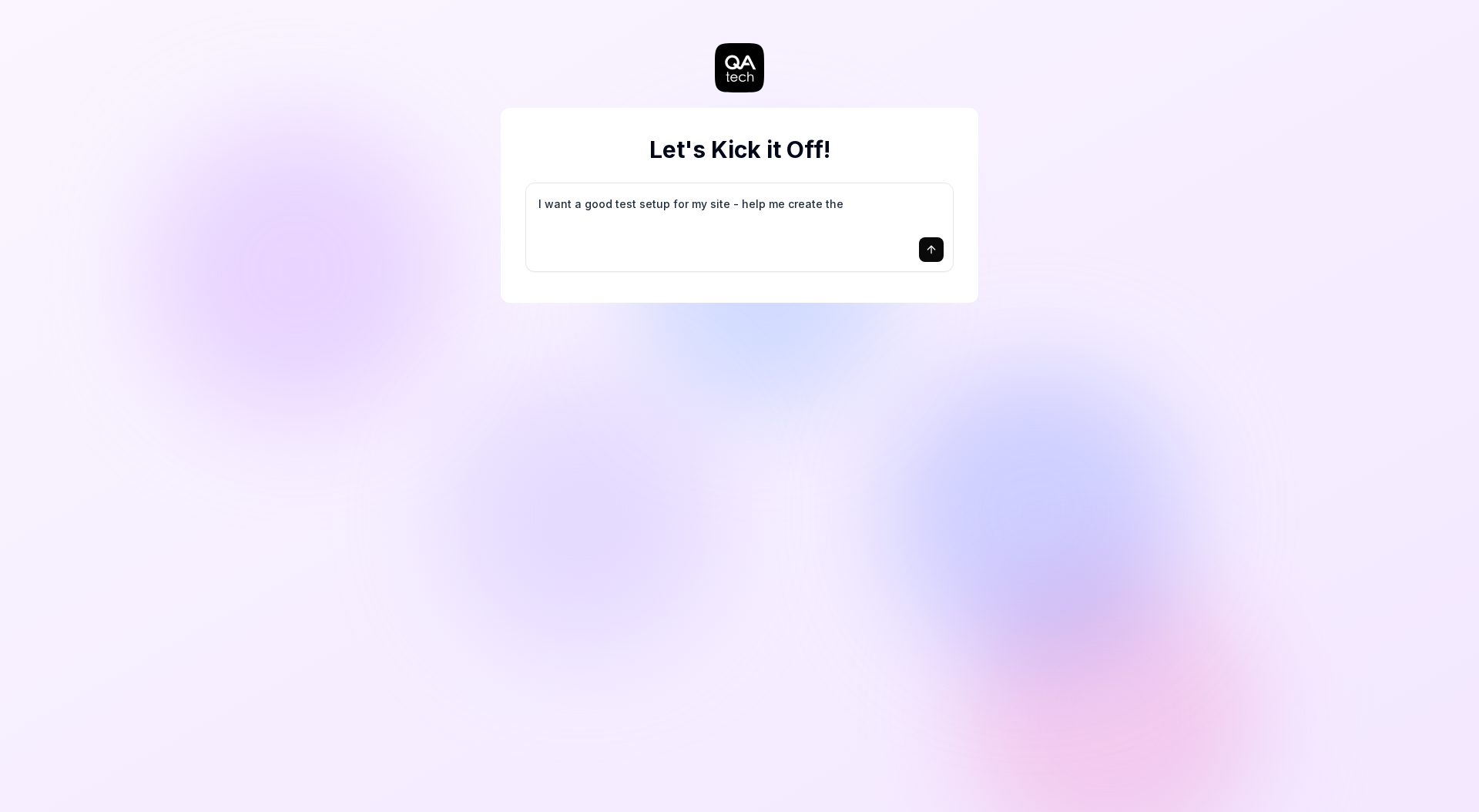
type textarea "I want a good test setup for my site - help me create the"
type textarea "*"
type textarea "I want a good test setup for my site - help me create the f"
type textarea "*"
type textarea "I want a good test setup for my site - help me create the fi"
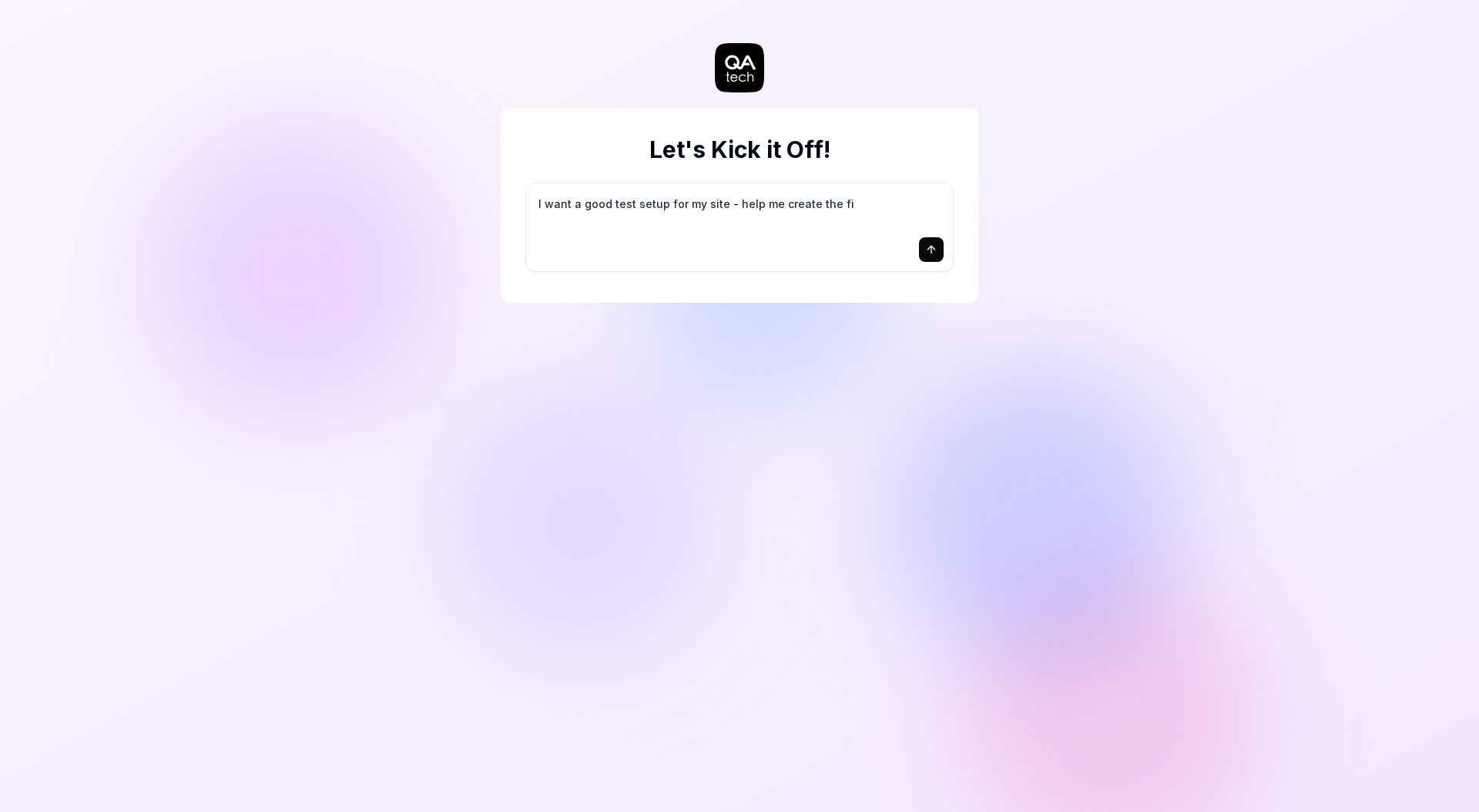
type textarea "*"
type textarea "I want a good test setup for my site - help me create the fir"
type textarea "*"
type textarea "I want a good test setup for my site - help me create the firs"
type textarea "*"
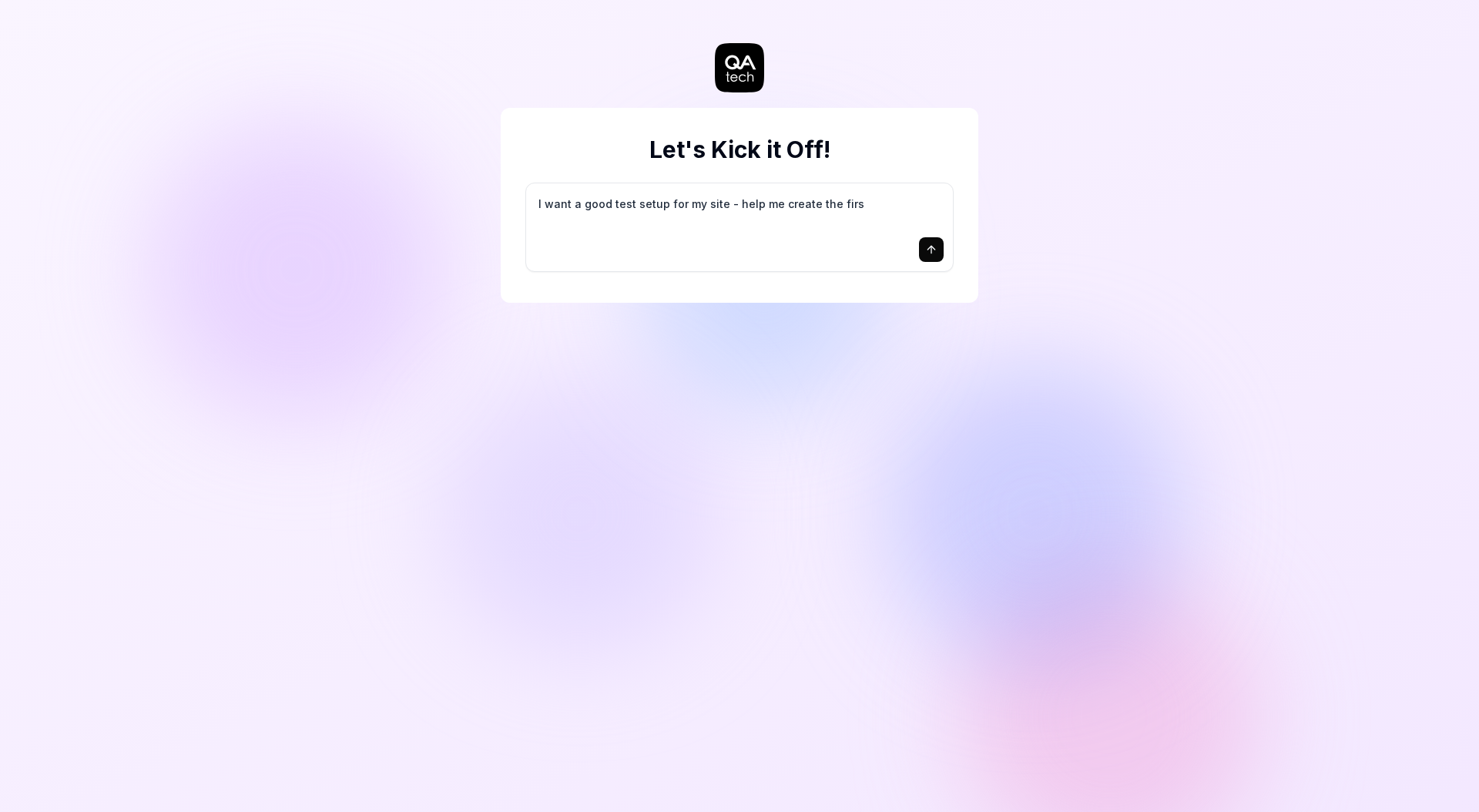
type textarea "I want a good test setup for my site - help me create the first"
type textarea "*"
type textarea "I want a good test setup for my site - help me create the first"
type textarea "*"
type textarea "I want a good test setup for my site - help me create the first 3"
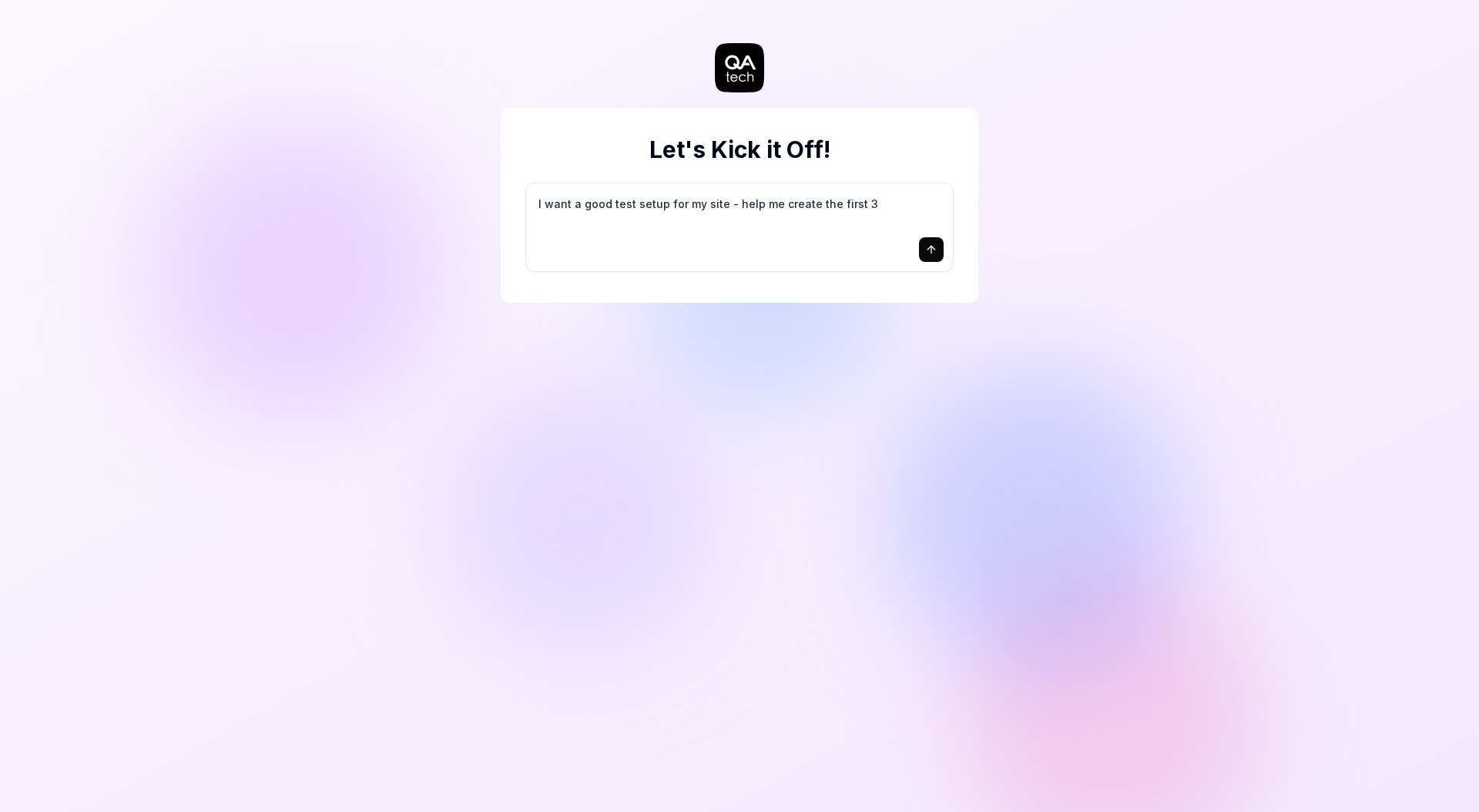
type textarea "*"
type textarea "I want a good test setup for my site - help me create the first 3-"
type textarea "*"
type textarea "I want a good test setup for my site - help me create the first 3-5"
type textarea "*"
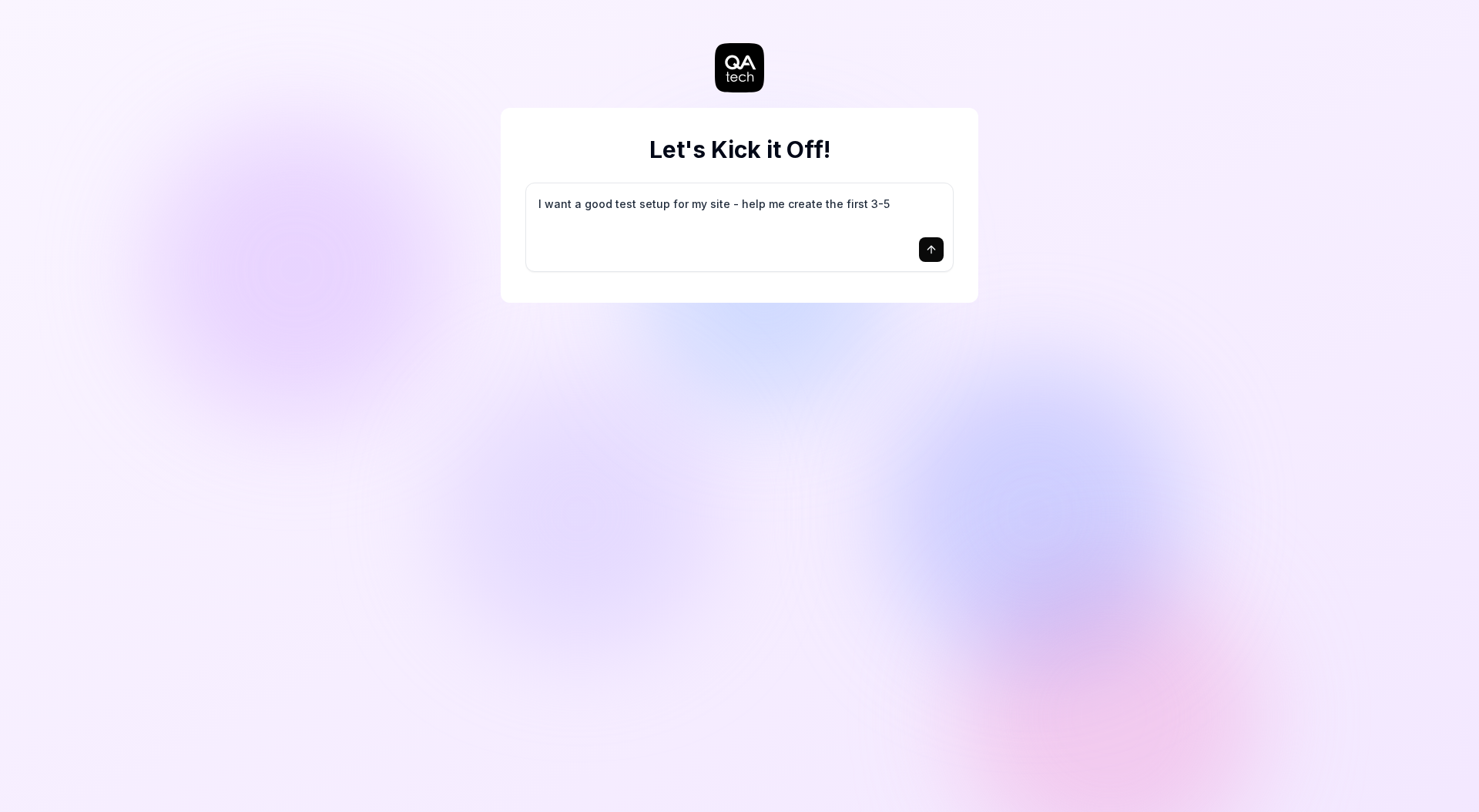
type textarea "I want a good test setup for my site - help me create the first 3-5"
type textarea "*"
type textarea "I want a good test setup for my site - help me create the first 3-5 t"
type textarea "*"
type textarea "I want a good test setup for my site - help me create the first 3-5 te"
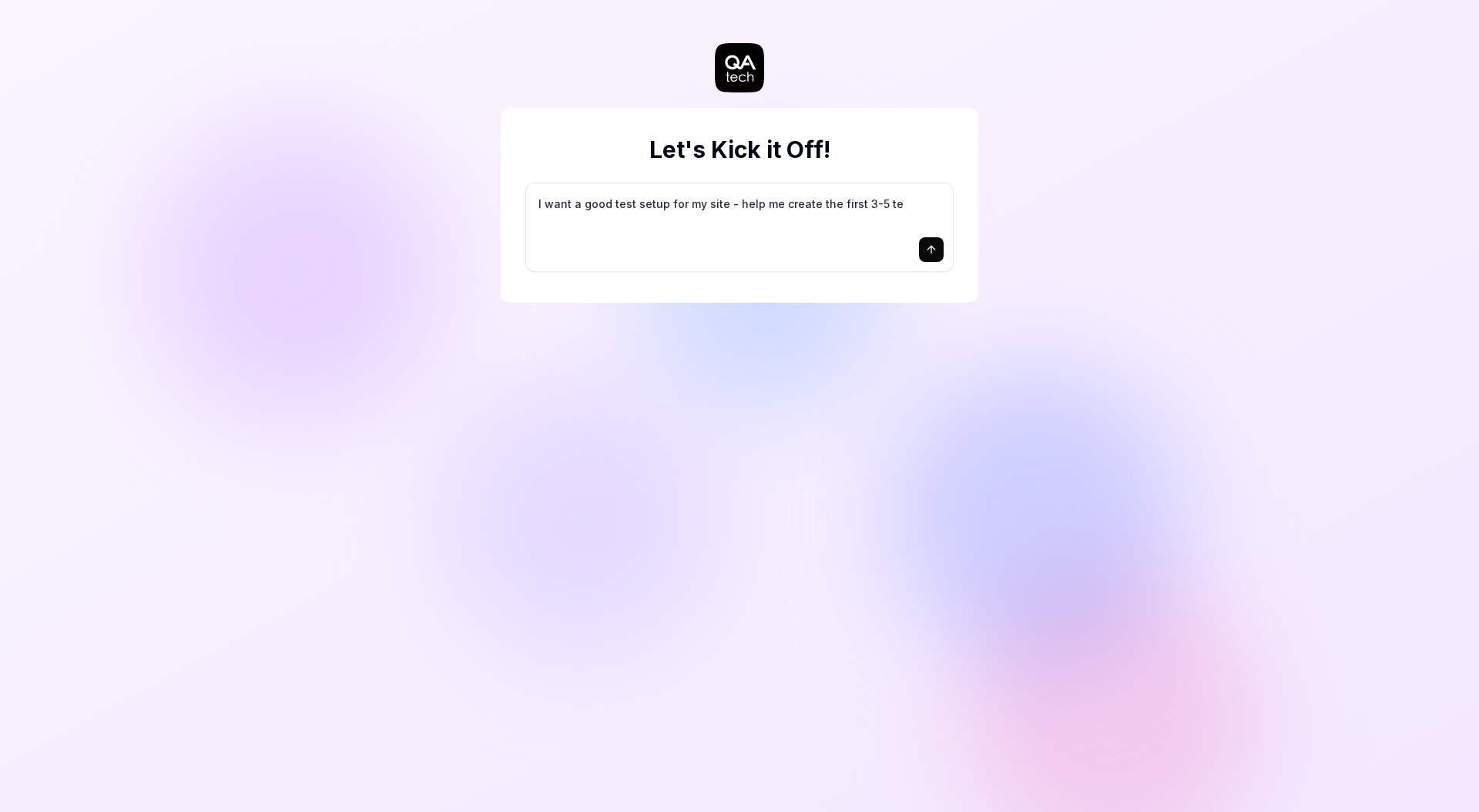
type textarea "*"
type textarea "I want a good test setup for my site - help me create the first 3-5 tes"
type textarea "*"
type textarea "I want a good test setup for my site - help me create the first 3-5 test"
type textarea "*"
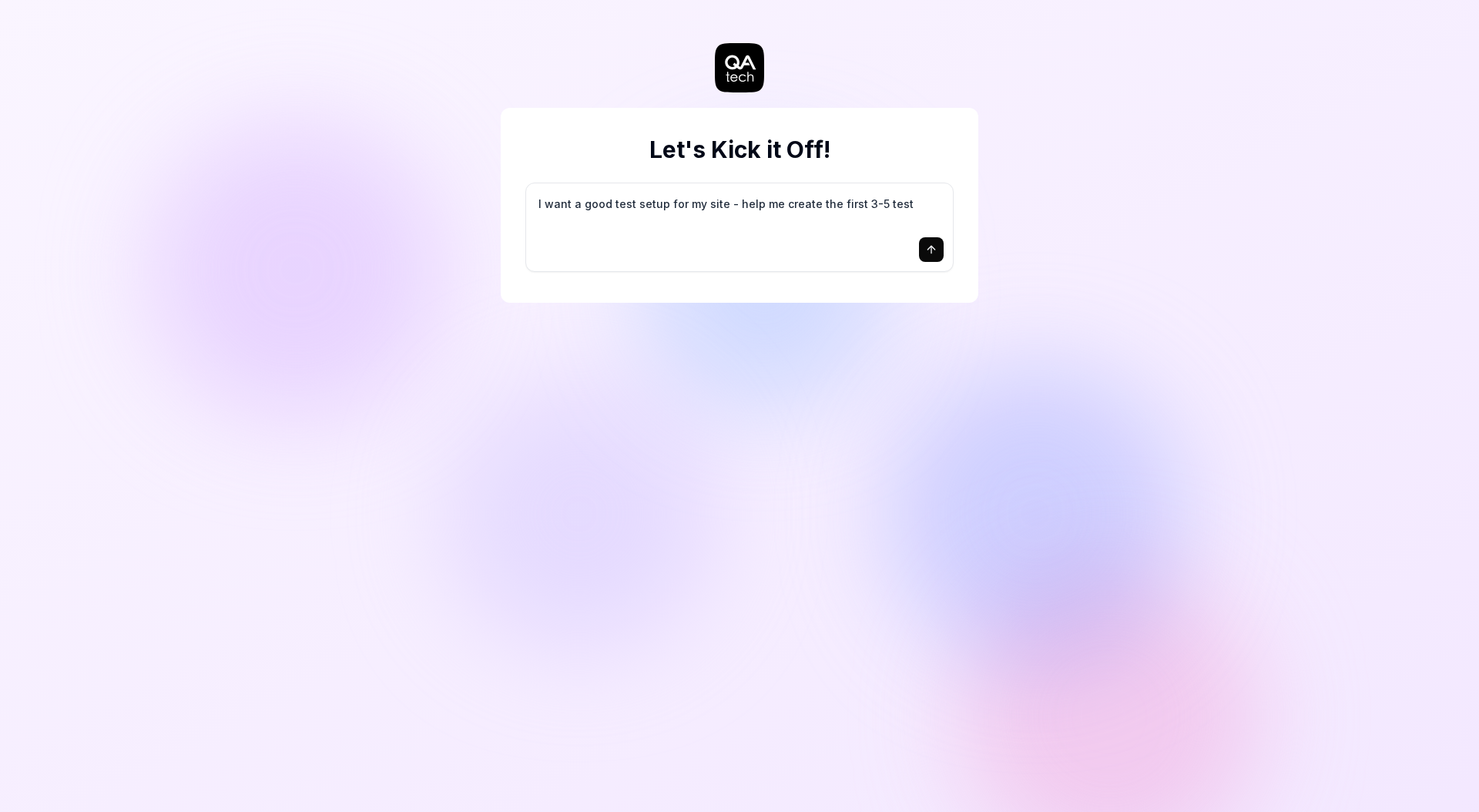
type textarea "I want a good test setup for my site - help me create the first 3-5 test"
type textarea "*"
type textarea "I want a good test setup for my site - help me create the first 3-5 test c"
type textarea "*"
type textarea "I want a good test setup for my site - help me create the first 3-5 test ca"
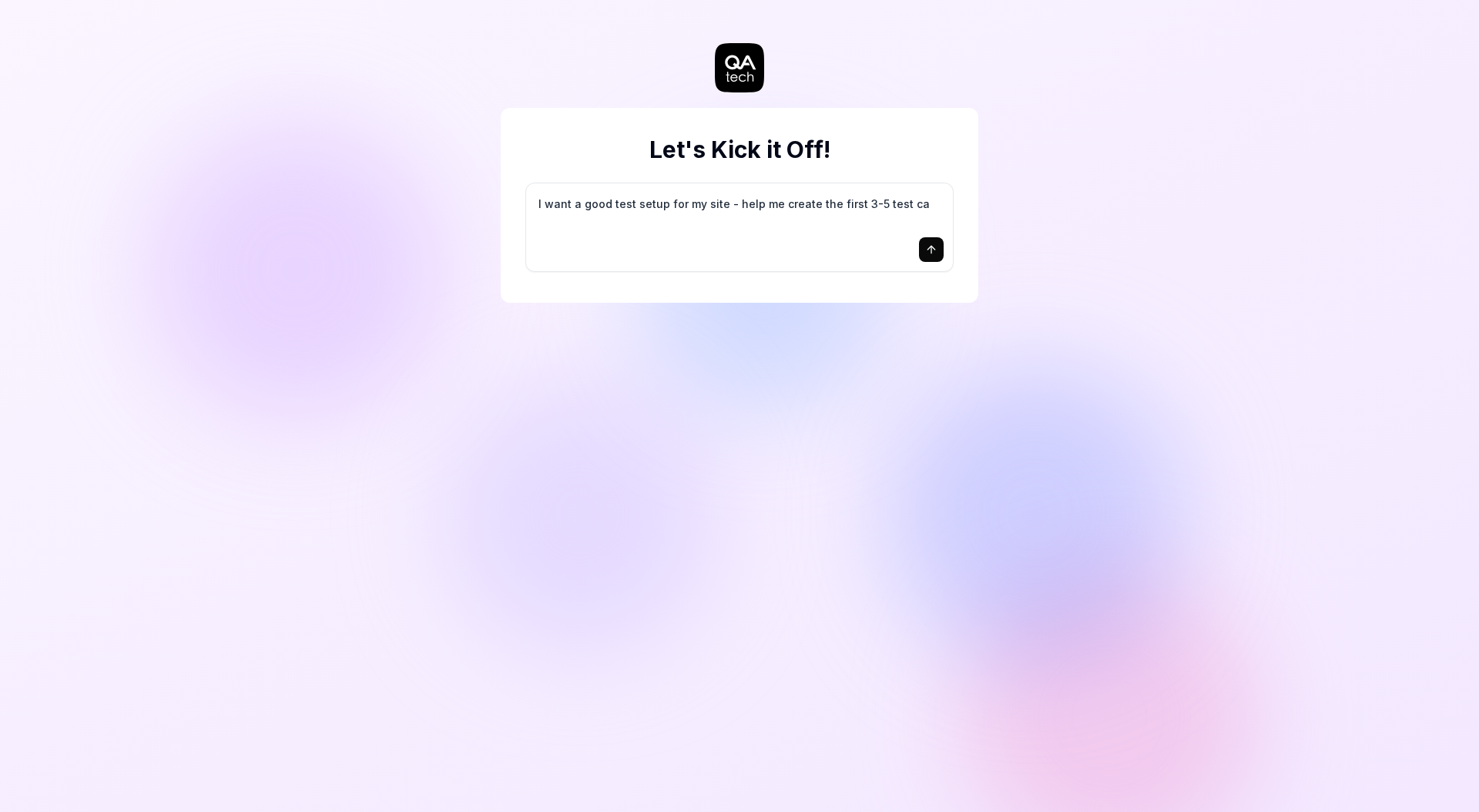
type textarea "*"
type textarea "I want a good test setup for my site - help me create the first 3-5 test cas"
type textarea "*"
type textarea "I want a good test setup for my site - help me create the first 3-5 test case"
type textarea "*"
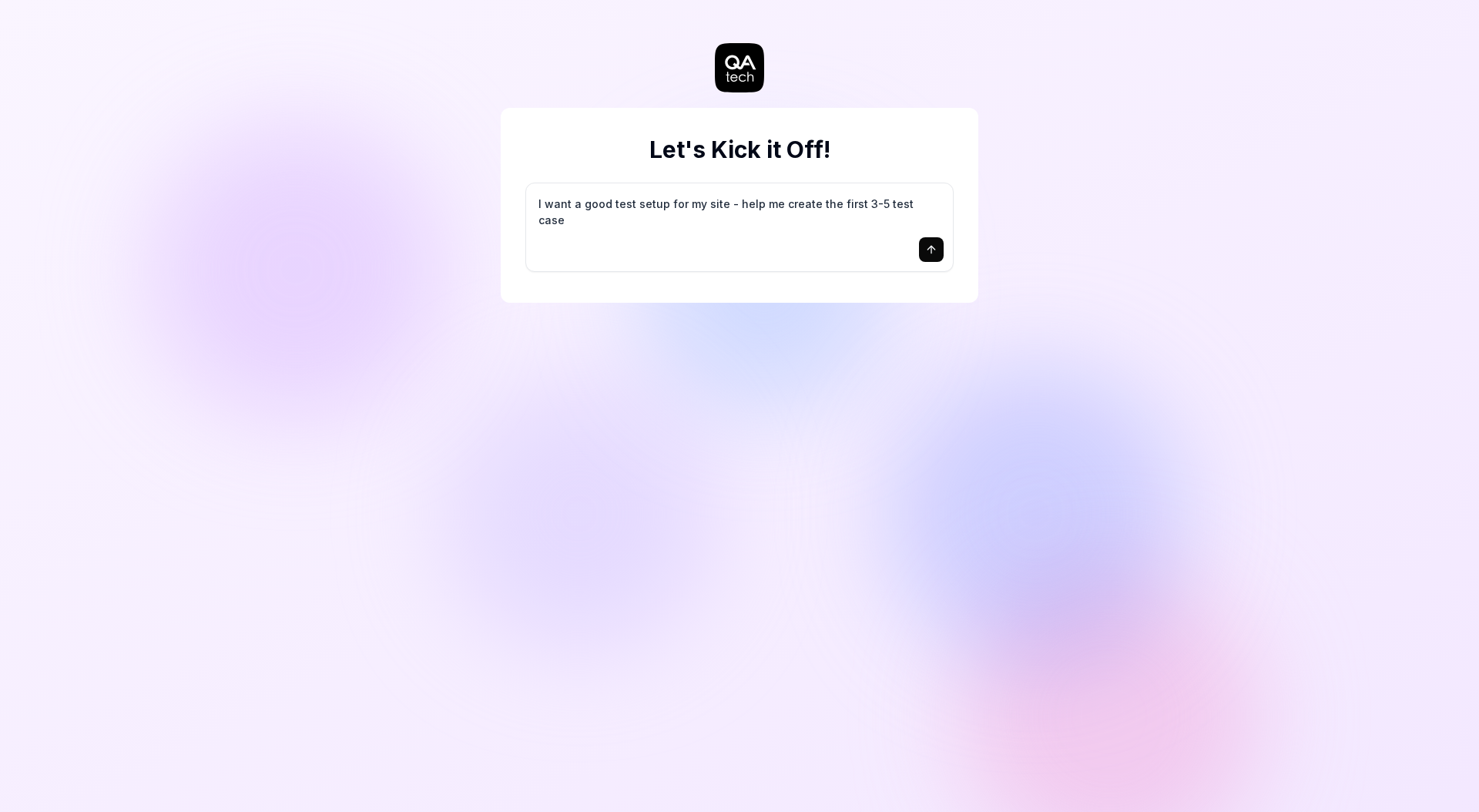
type textarea "I want a good test setup for my site - help me create the first 3-5 test cases"
click at [932, 255] on icon "submit" at bounding box center [931, 250] width 12 height 12
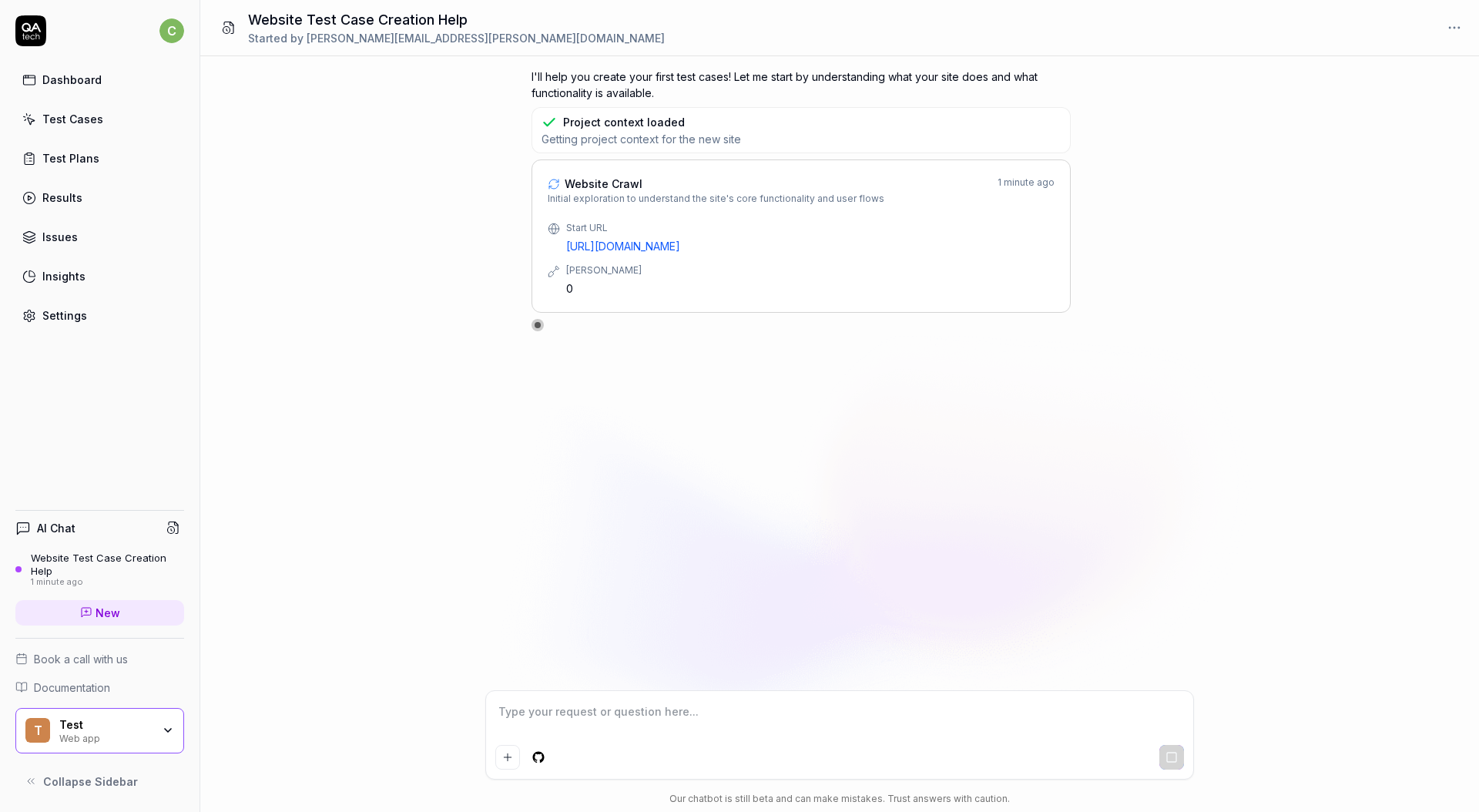
type textarea "*"
